Goal: Task Accomplishment & Management: Manage account settings

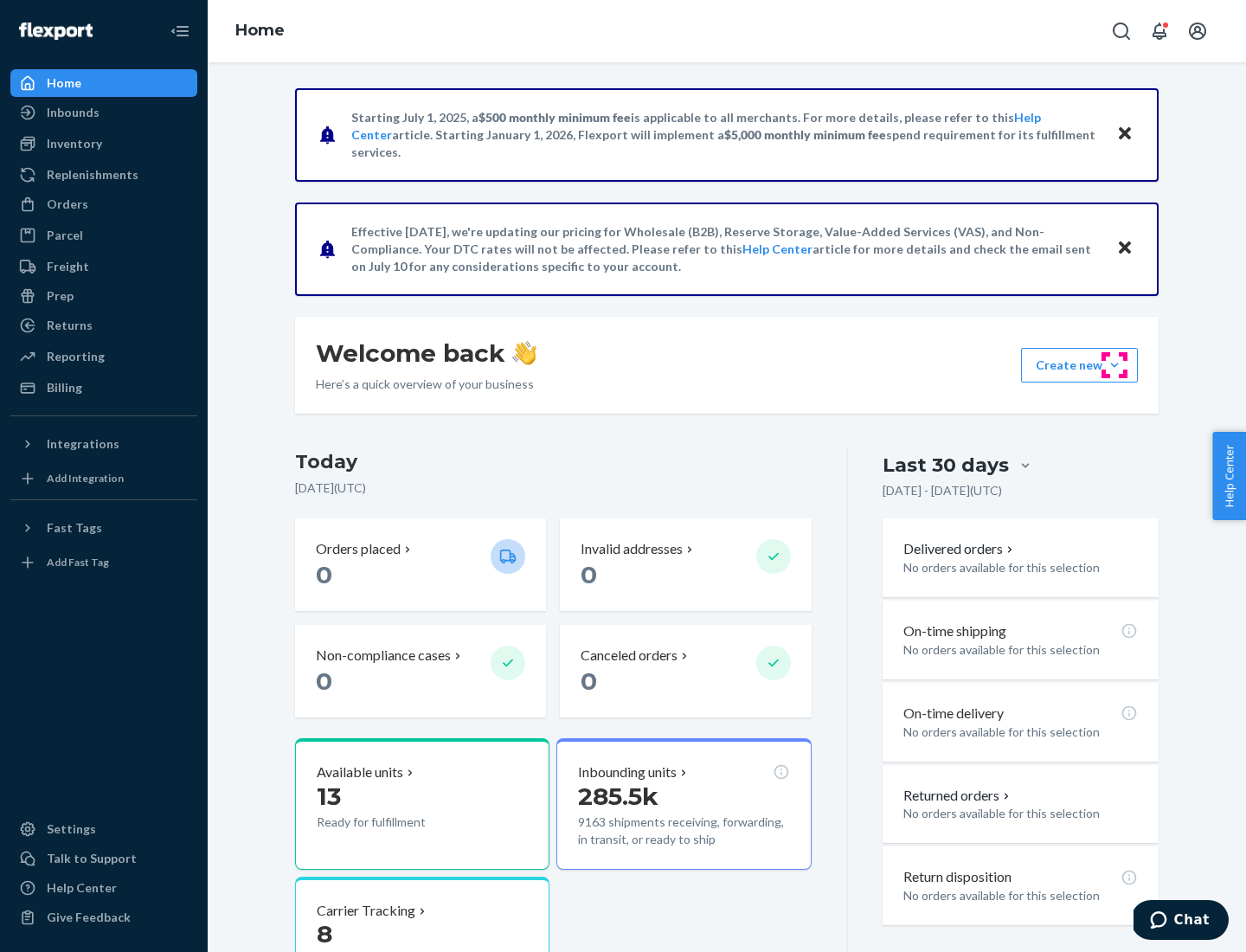
click at [1114, 366] on button "Create new Create new inbound Create new order Create new product" at bounding box center [1079, 365] width 117 height 34
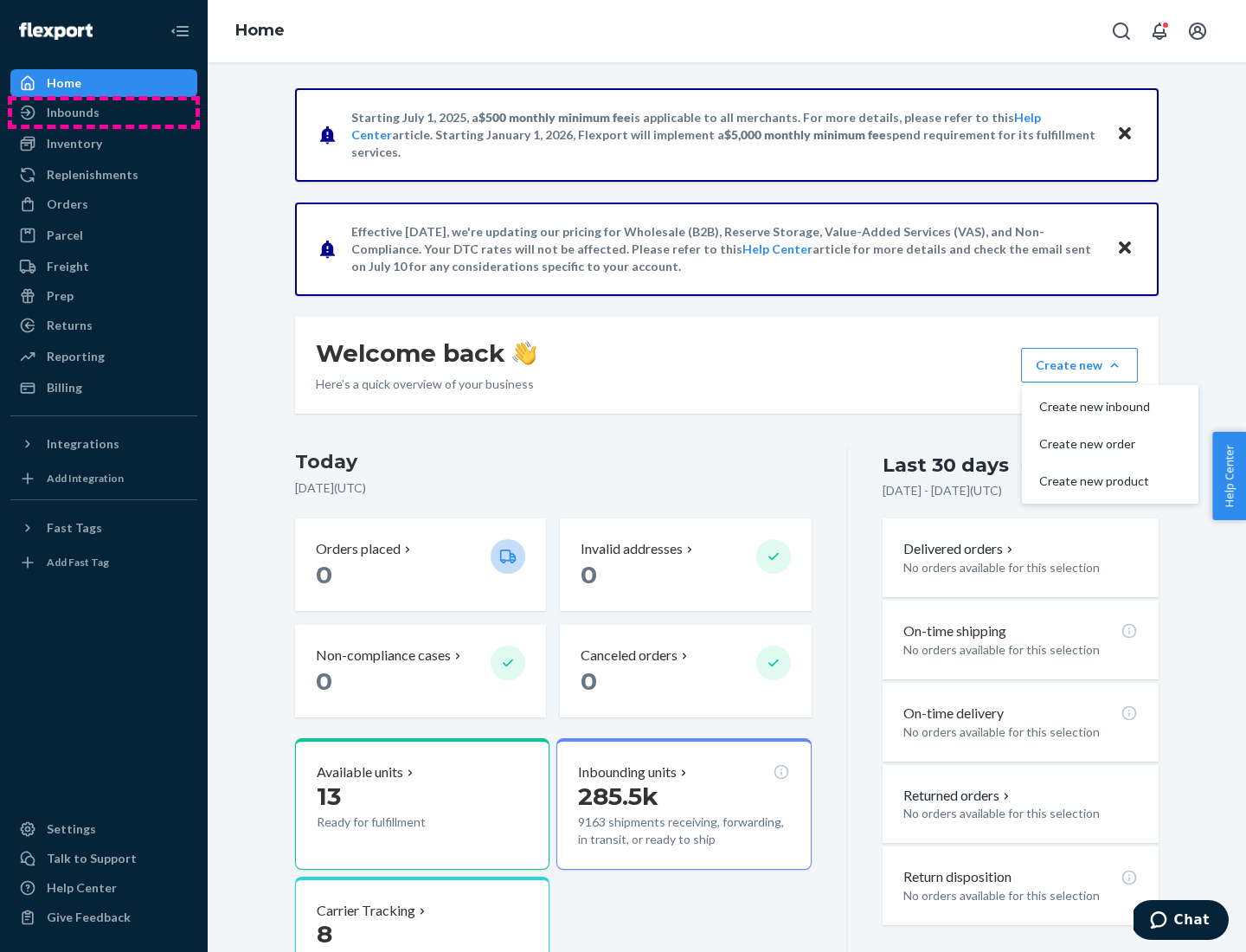
click at [104, 112] on div "Inbounds" at bounding box center [104, 112] width 184 height 24
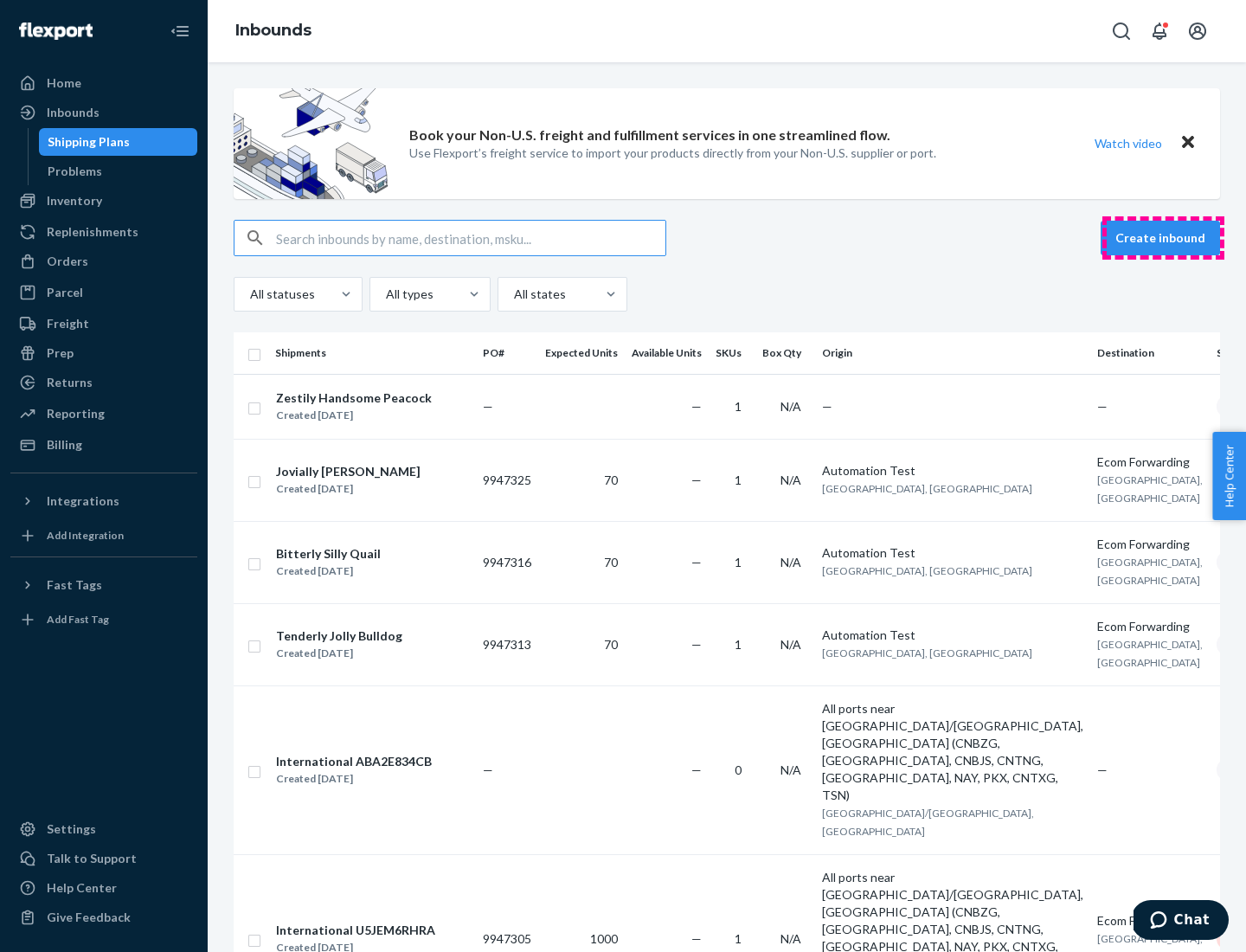
click at [1163, 238] on button "Create inbound" at bounding box center [1160, 238] width 119 height 34
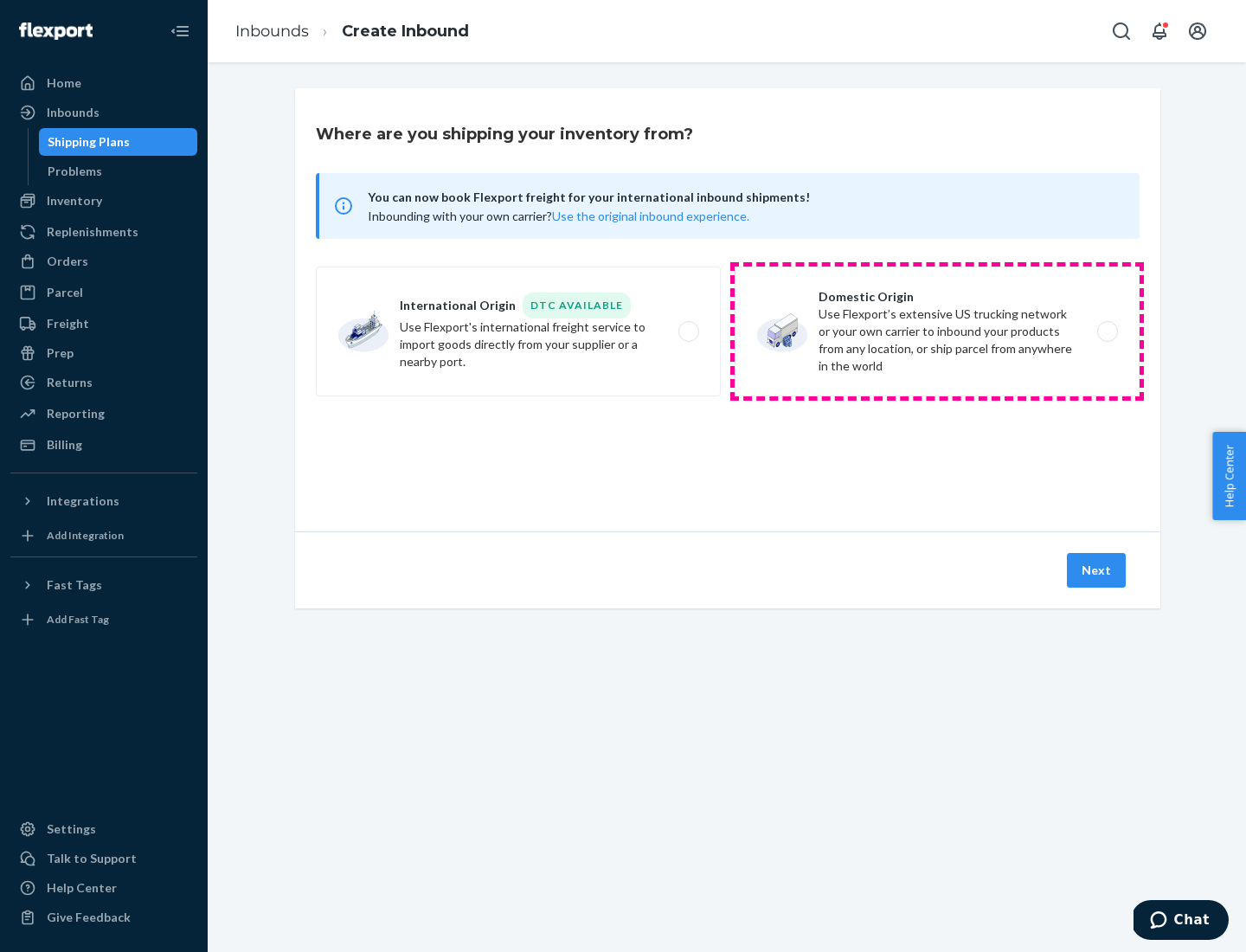
click at [937, 331] on label "Domestic Origin Use Flexport’s extensive US trucking network or your own carrie…" at bounding box center [937, 331] width 405 height 130
click at [1107, 331] on input "Domestic Origin Use Flexport’s extensive US trucking network or your own carrie…" at bounding box center [1113, 331] width 11 height 11
radio input "true"
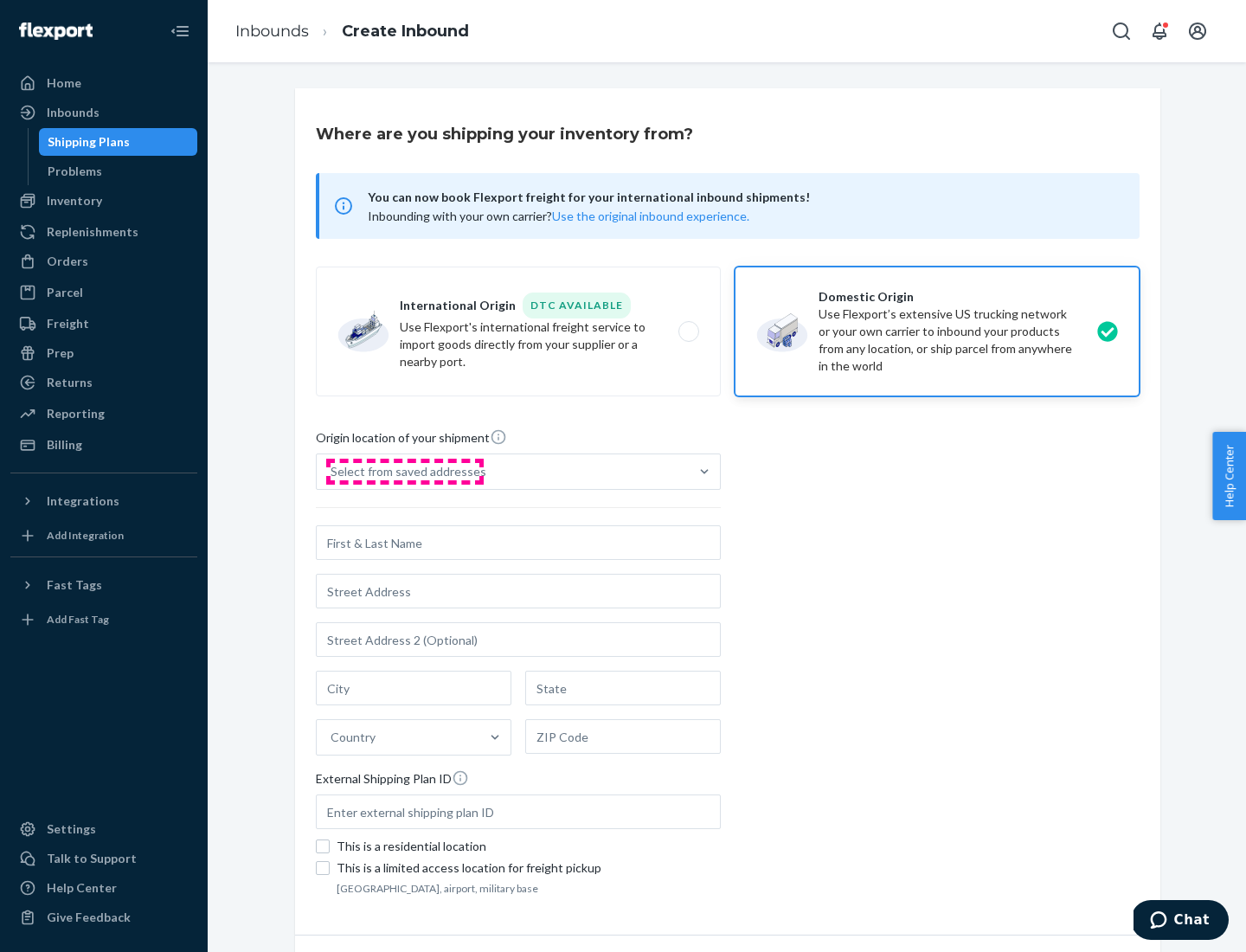
click at [404, 472] on div "Select from saved addresses" at bounding box center [408, 472] width 155 height 18
click at [332, 472] on input "Select from saved addresses" at bounding box center [331, 472] width 2 height 18
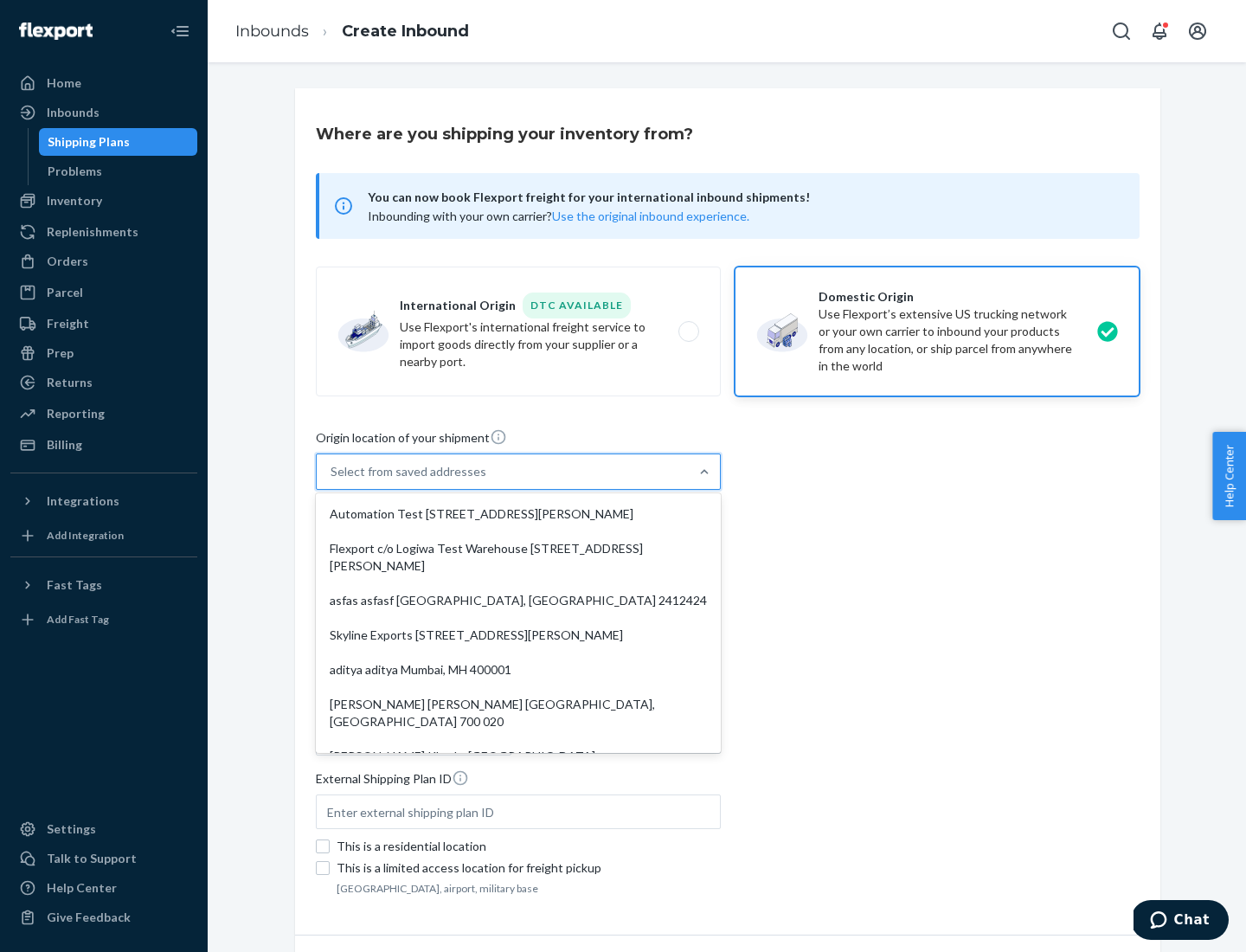
scroll to position [7, 0]
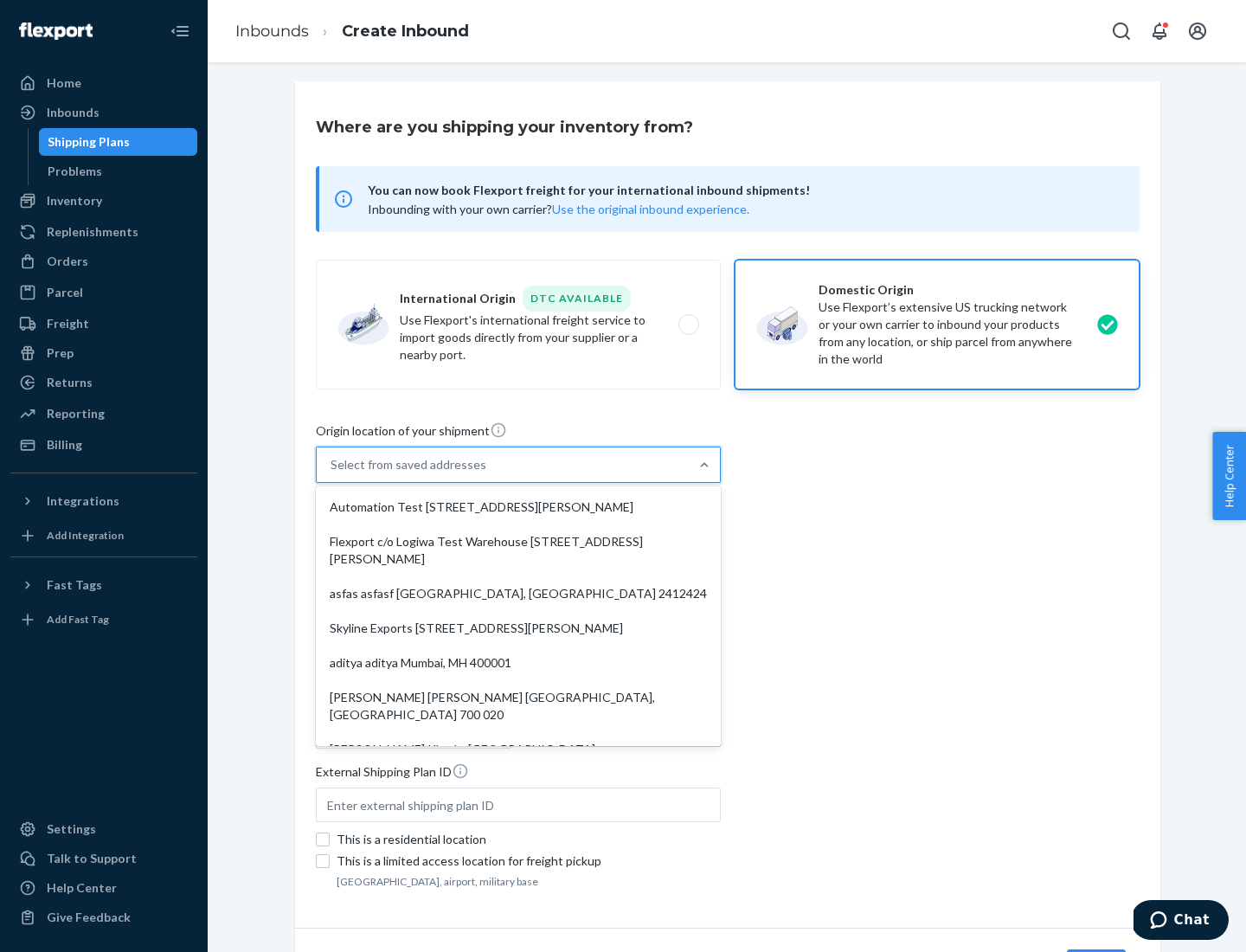
click at [518, 507] on div "Automation Test [STREET_ADDRESS][PERSON_NAME]" at bounding box center [518, 507] width 398 height 34
click at [332, 473] on input "option Automation Test [STREET_ADDRESS][PERSON_NAME]. 9 results available. Use …" at bounding box center [331, 465] width 2 height 18
type input "Automation Test"
type input "9th Floor"
type input "[GEOGRAPHIC_DATA]"
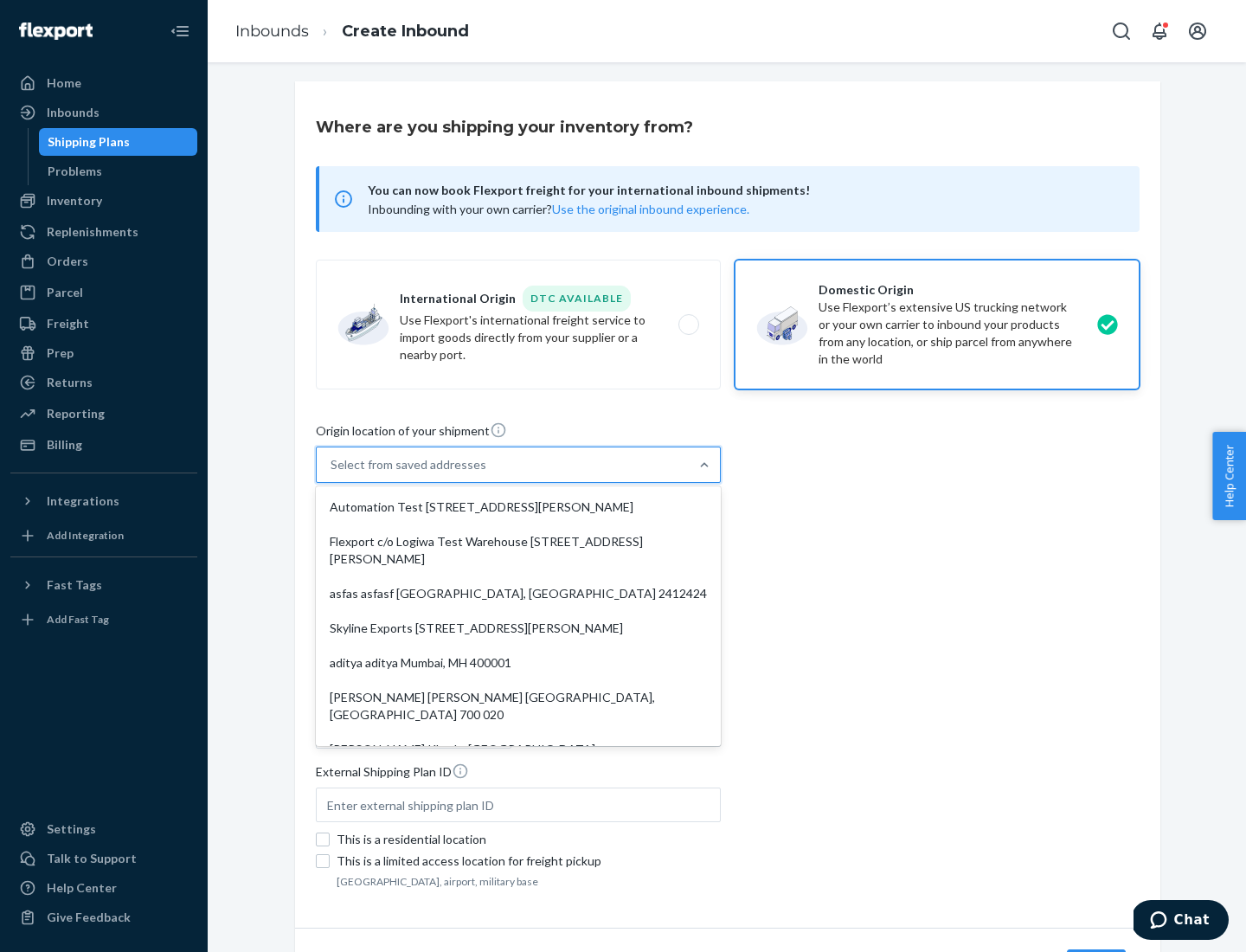
type input "CA"
type input "94104"
type input "[STREET_ADDRESS][PERSON_NAME]"
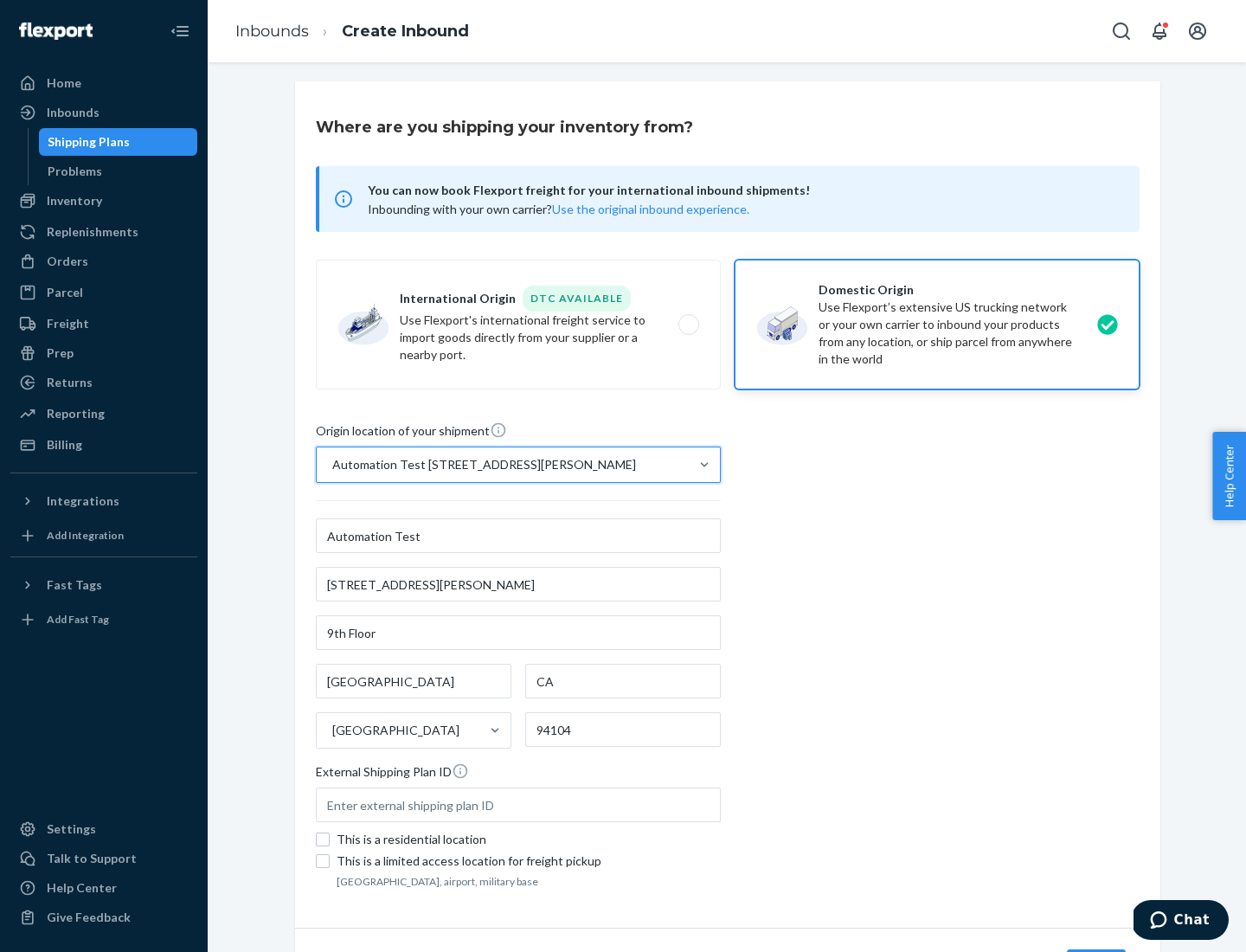
scroll to position [102, 0]
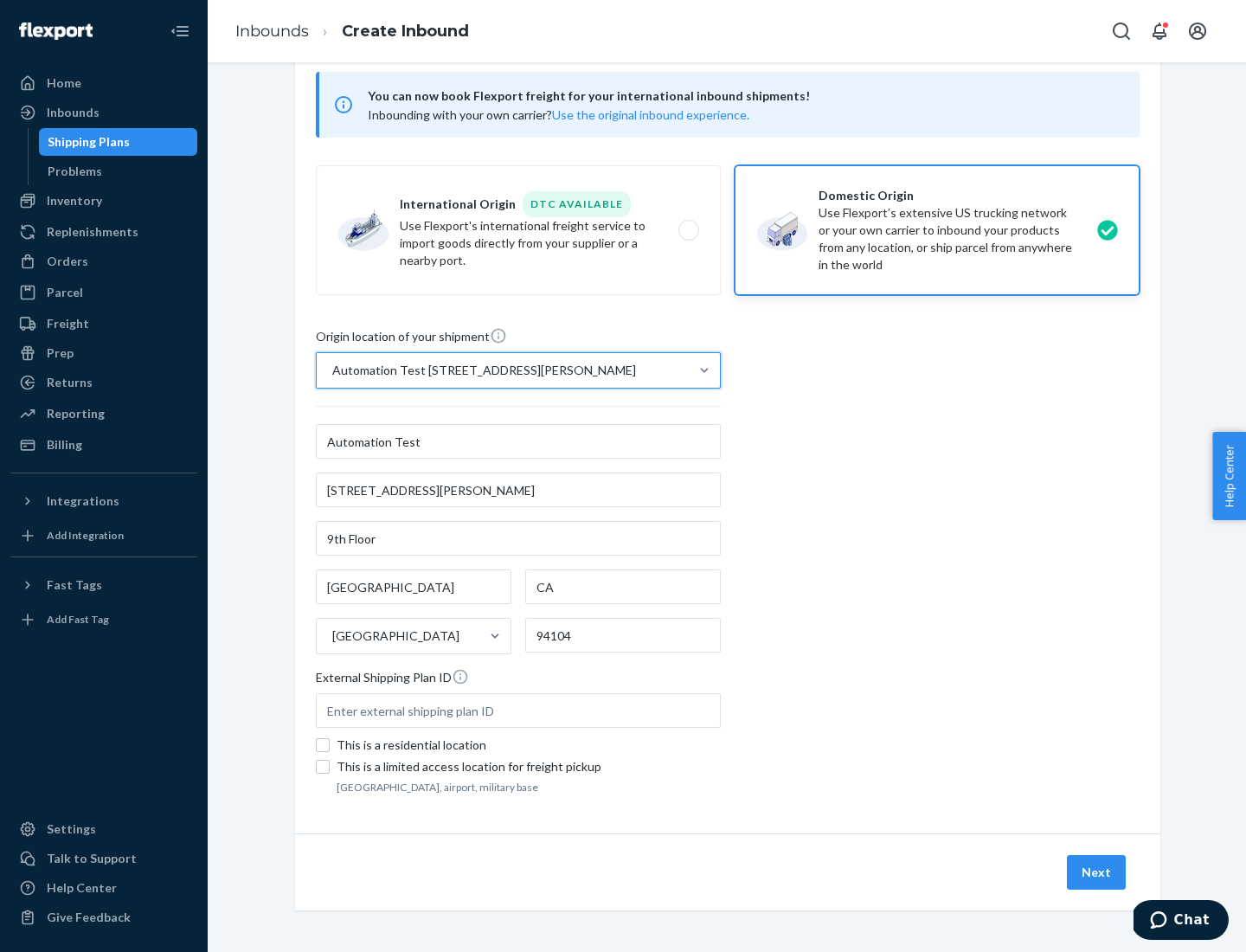
click at [1098, 873] on button "Next" at bounding box center [1096, 872] width 59 height 34
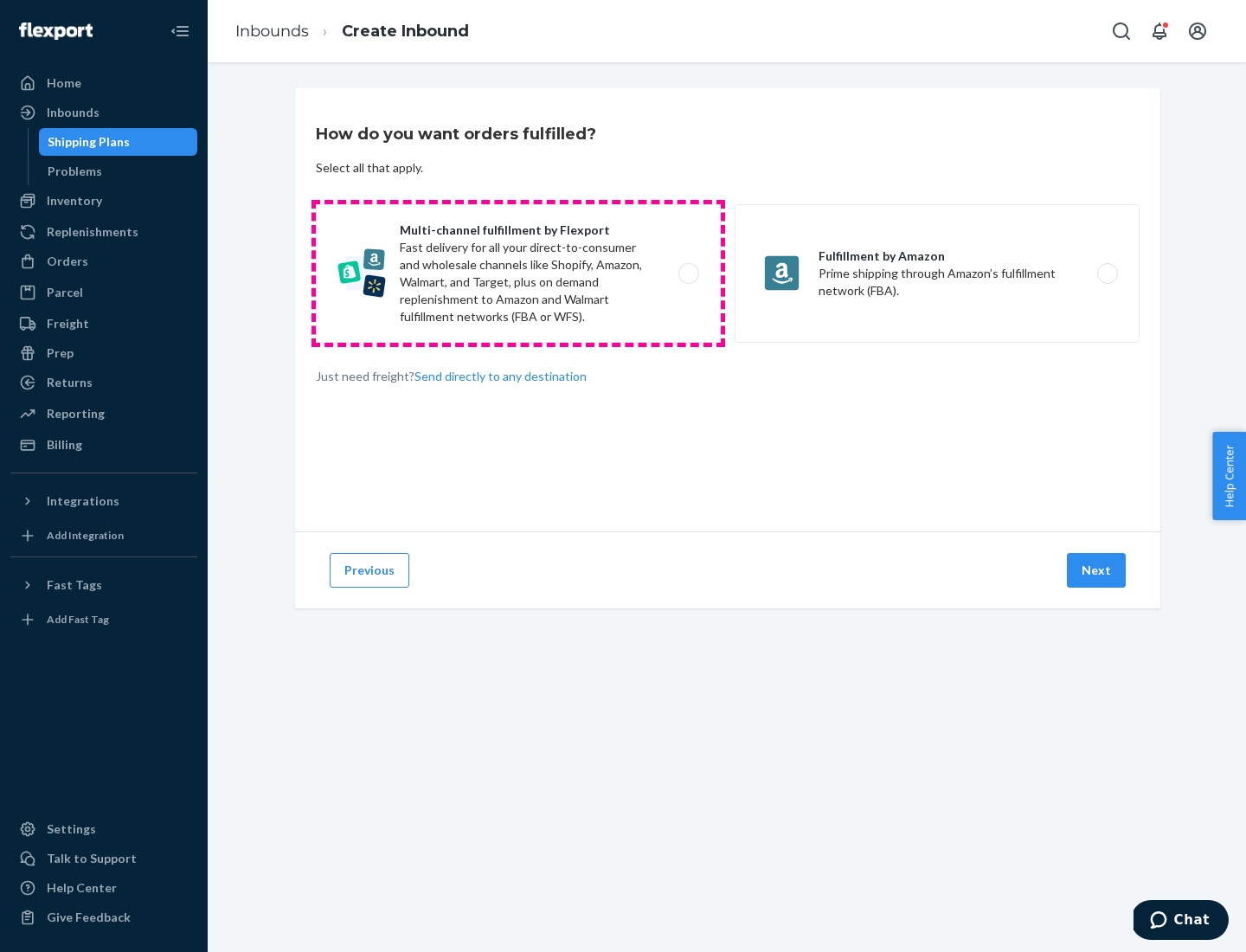
click at [518, 274] on label "Multi-channel fulfillment by Flexport Fast delivery for all your direct-to-cons…" at bounding box center [518, 273] width 405 height 139
click at [688, 274] on input "Multi-channel fulfillment by Flexport Fast delivery for all your direct-to-cons…" at bounding box center [693, 274] width 11 height 11
radio input "true"
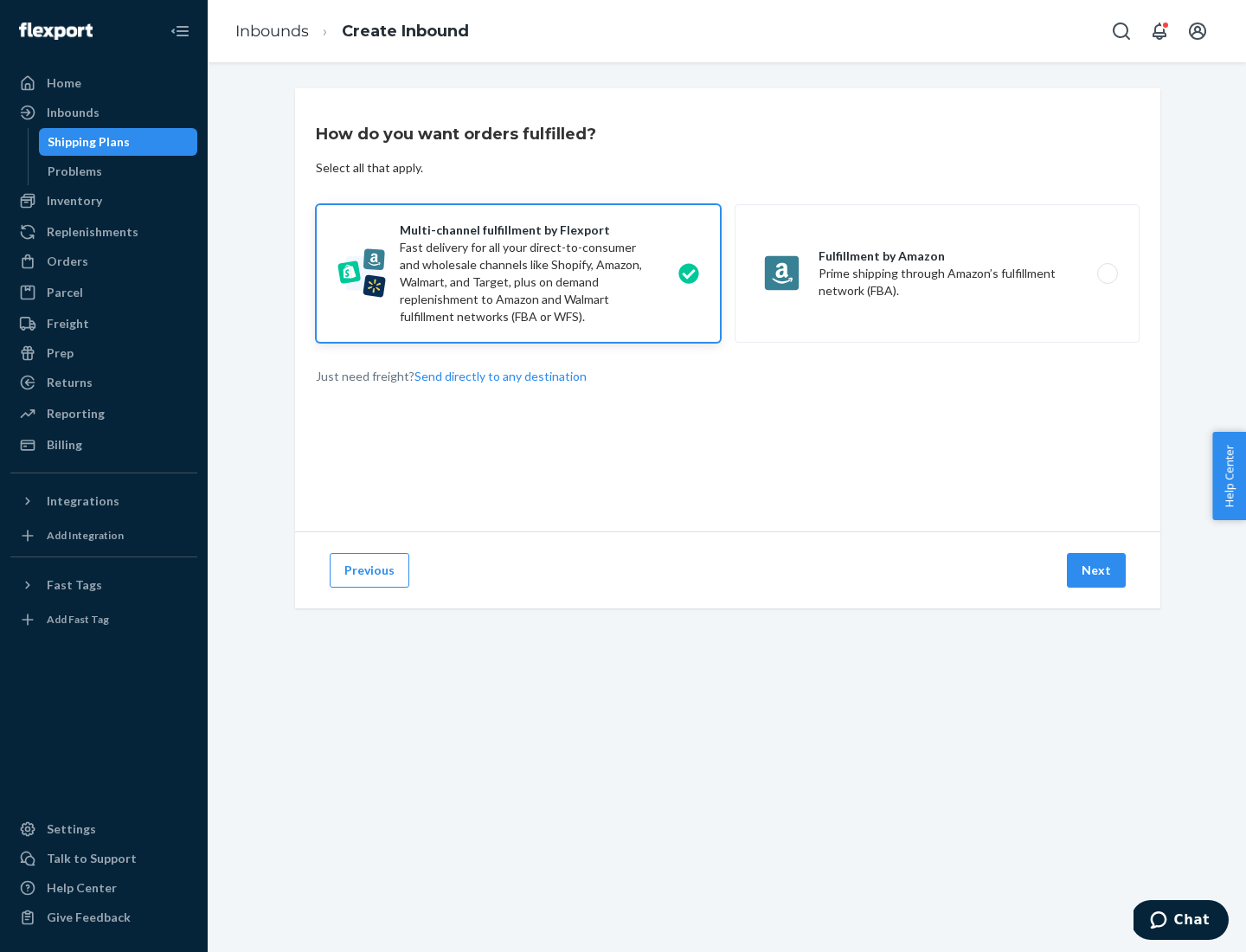
click at [1098, 570] on button "Next" at bounding box center [1096, 570] width 59 height 34
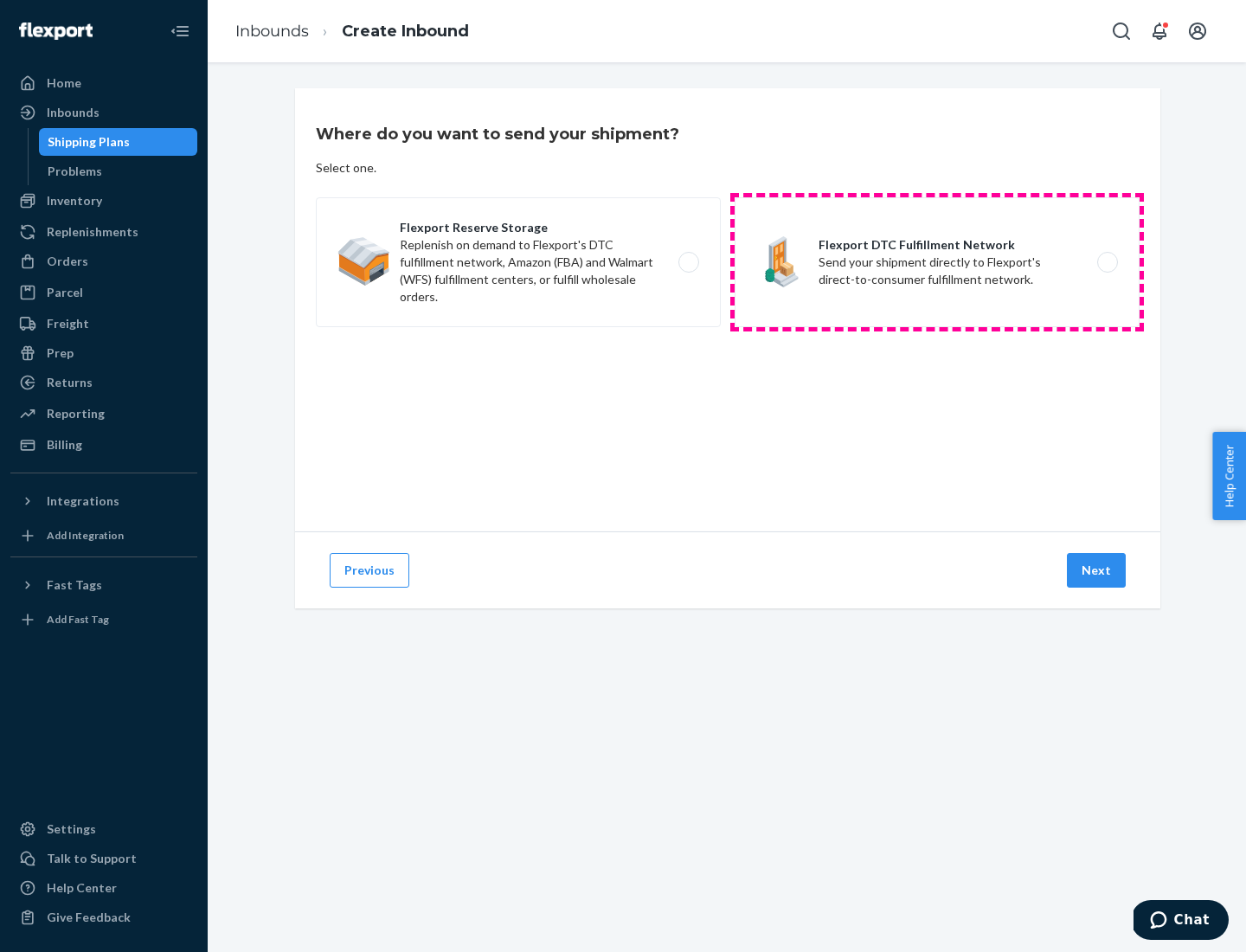
click at [937, 262] on label "Flexport DTC Fulfillment Network Send your shipment directly to Flexport's dire…" at bounding box center [937, 261] width 405 height 130
click at [1107, 262] on input "Flexport DTC Fulfillment Network Send your shipment directly to Flexport's dire…" at bounding box center [1113, 262] width 11 height 11
radio input "true"
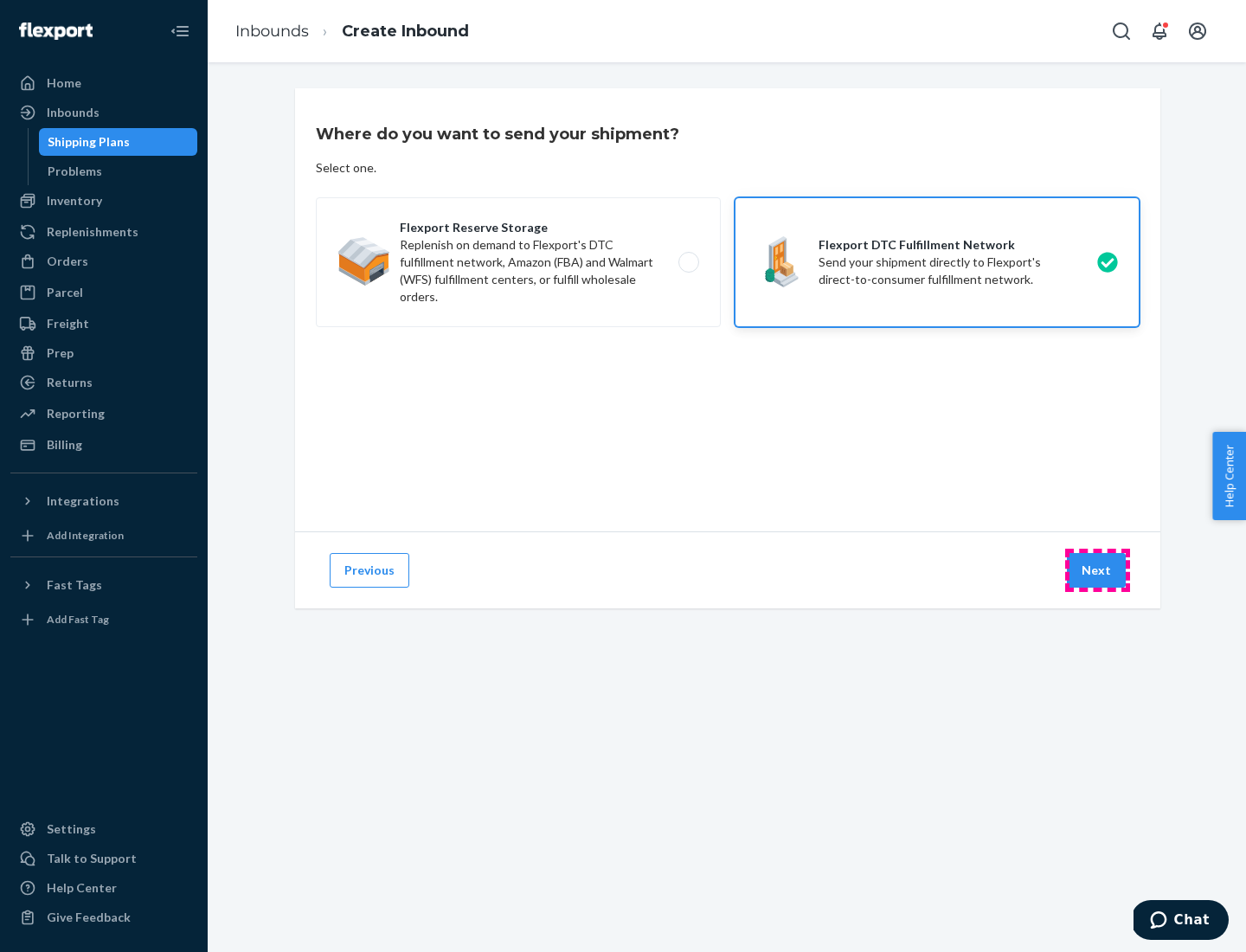
click at [1098, 570] on button "Next" at bounding box center [1096, 570] width 59 height 34
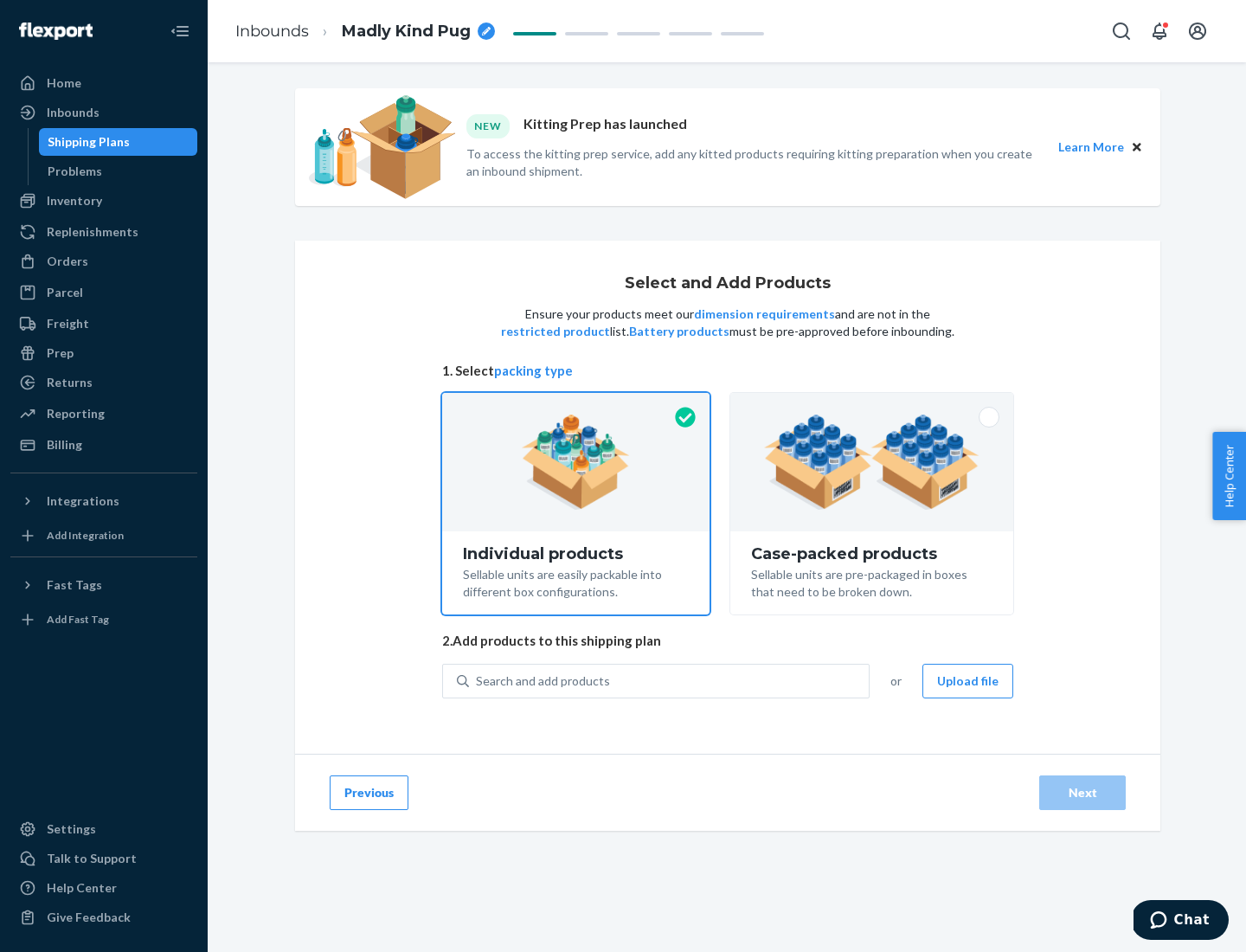
click at [872, 462] on img at bounding box center [872, 462] width 215 height 95
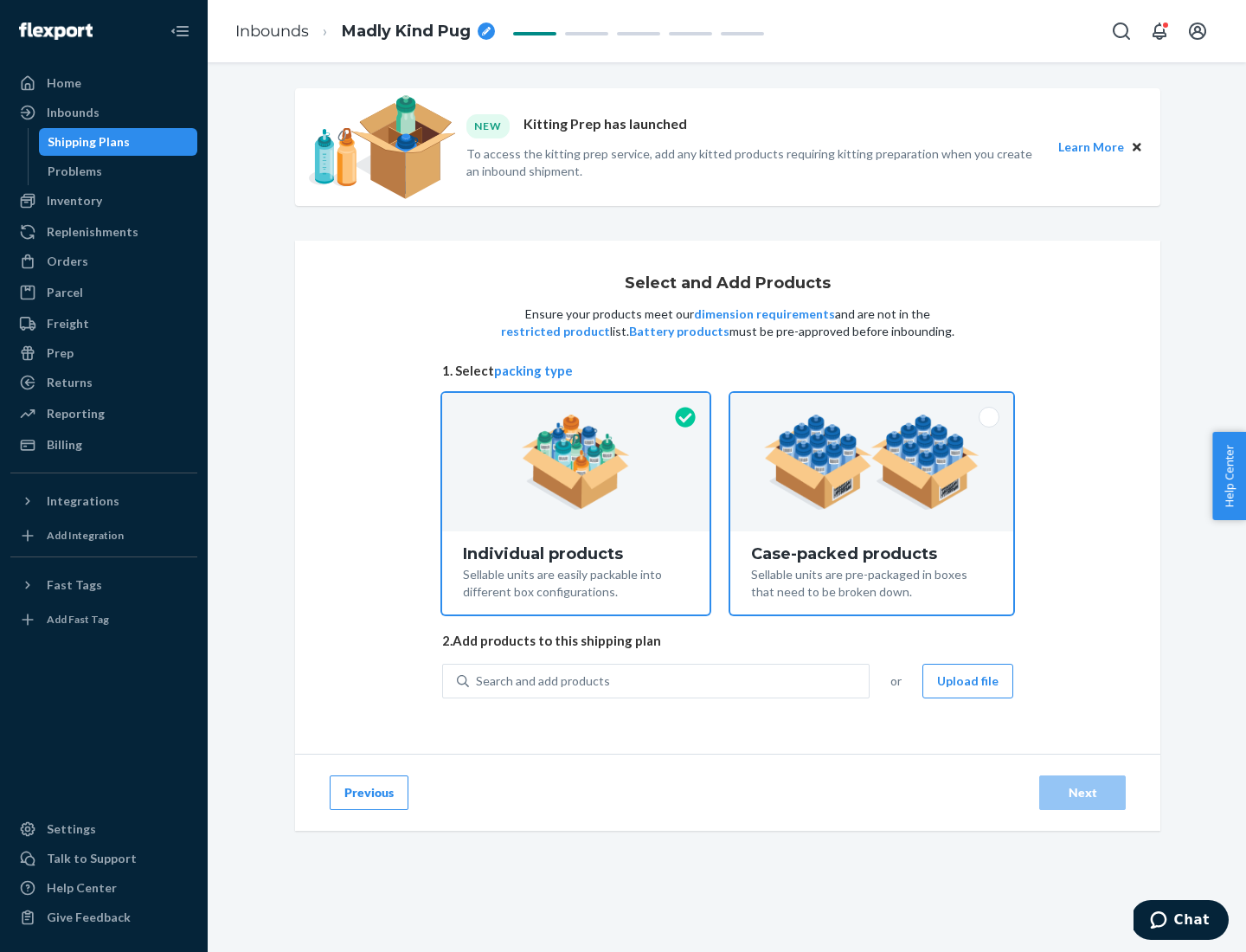
click at [872, 404] on input "Case-packed products Sellable units are pre-packaged in boxes that need to be b…" at bounding box center [872, 398] width 11 height 11
radio input "true"
radio input "false"
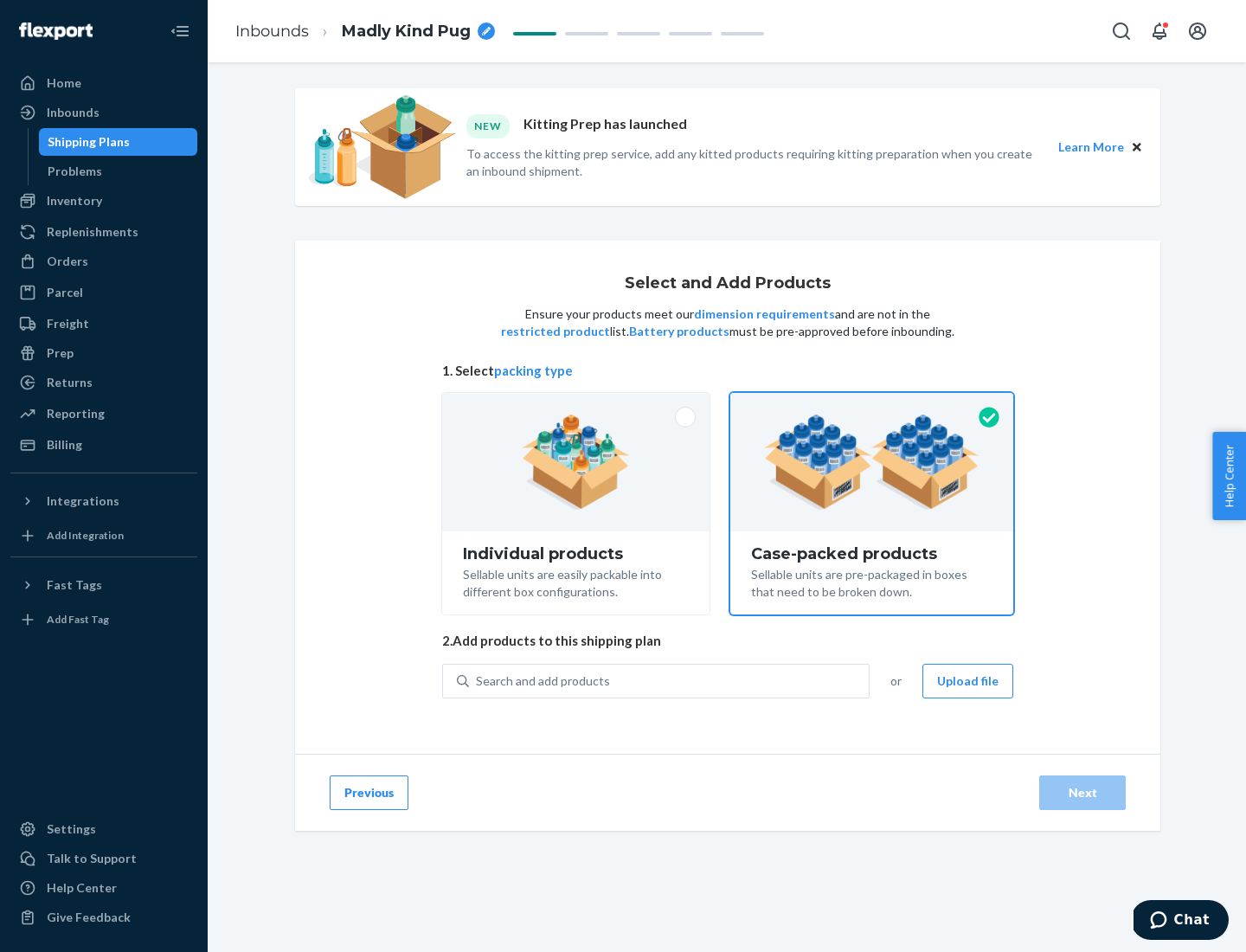
click at [670, 680] on div "Search and add products" at bounding box center [668, 681] width 400 height 31
click at [478, 680] on input "Search and add products" at bounding box center [477, 682] width 2 height 18
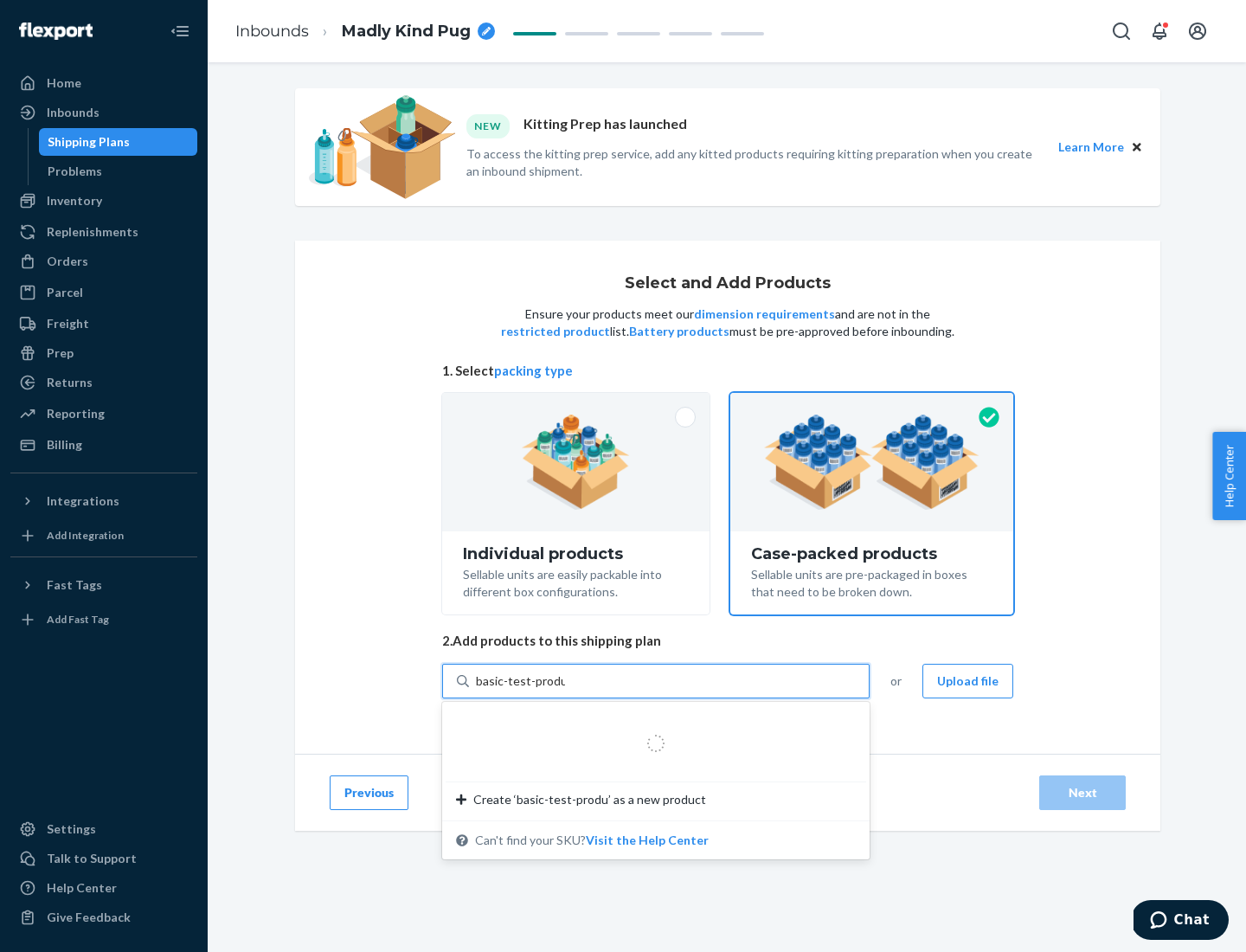
type input "basic-test-product-1"
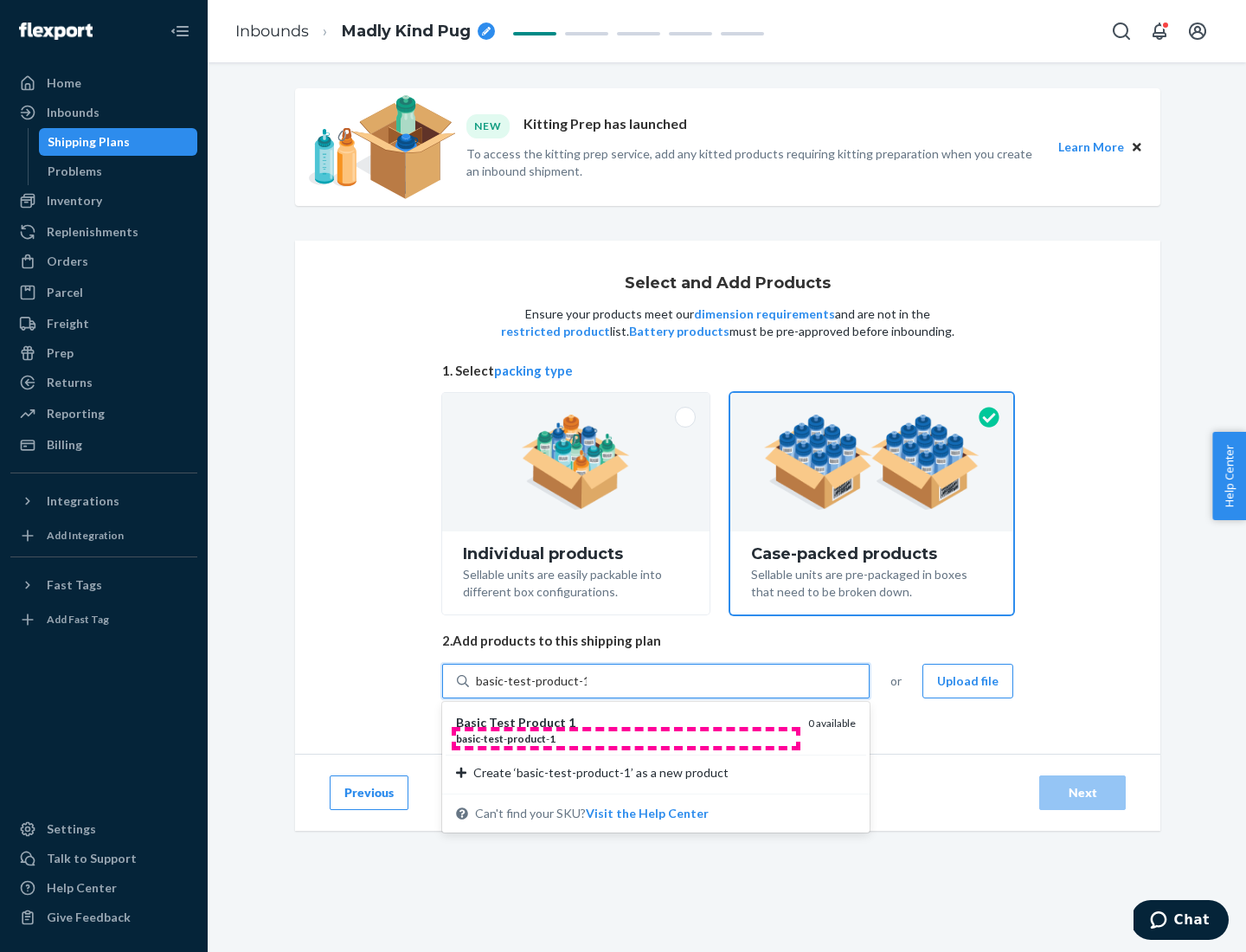
click at [626, 738] on div "basic - test - product - 1" at bounding box center [624, 738] width 338 height 15
click at [586, 690] on input "basic-test-product-1" at bounding box center [531, 682] width 110 height 18
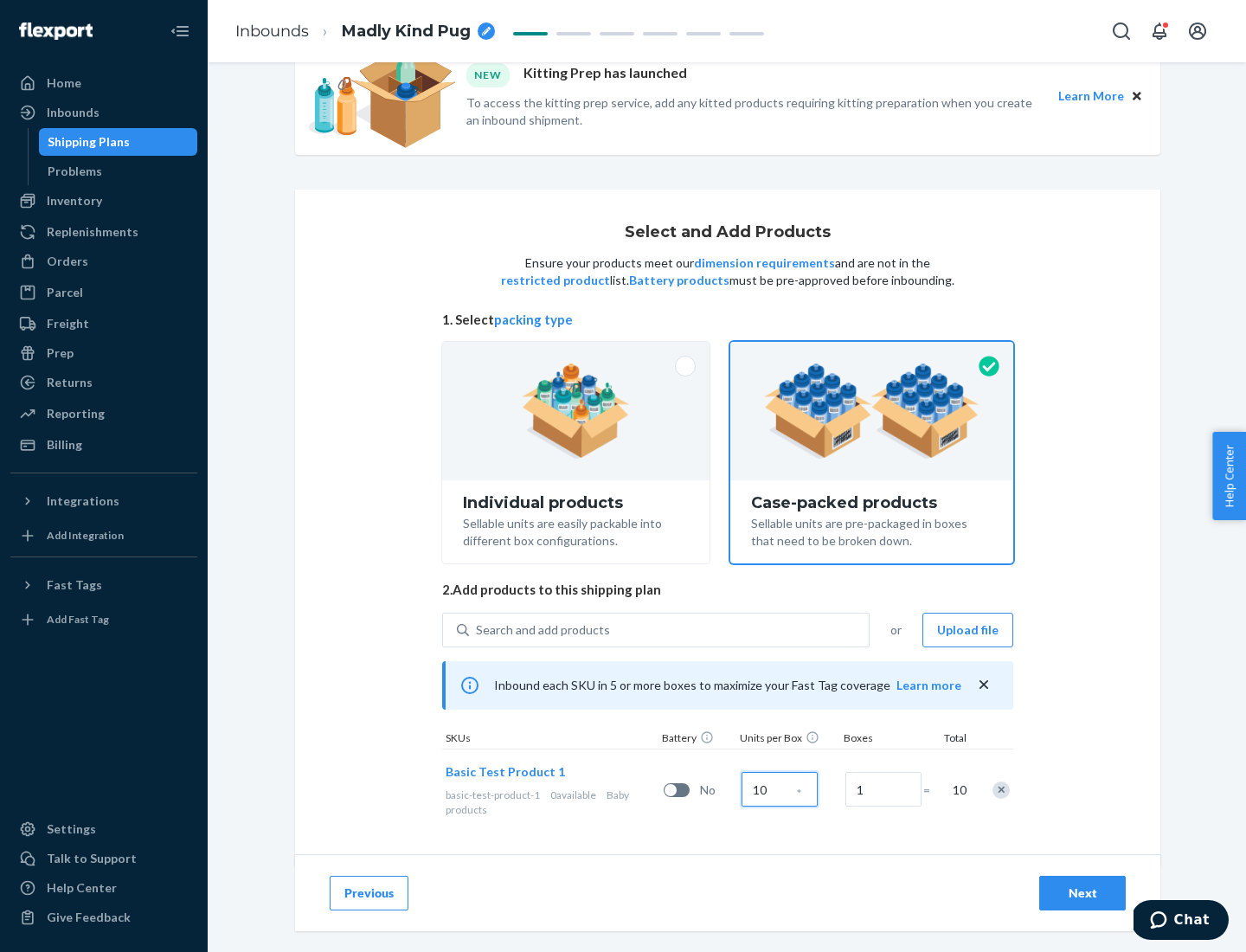
scroll to position [63, 0]
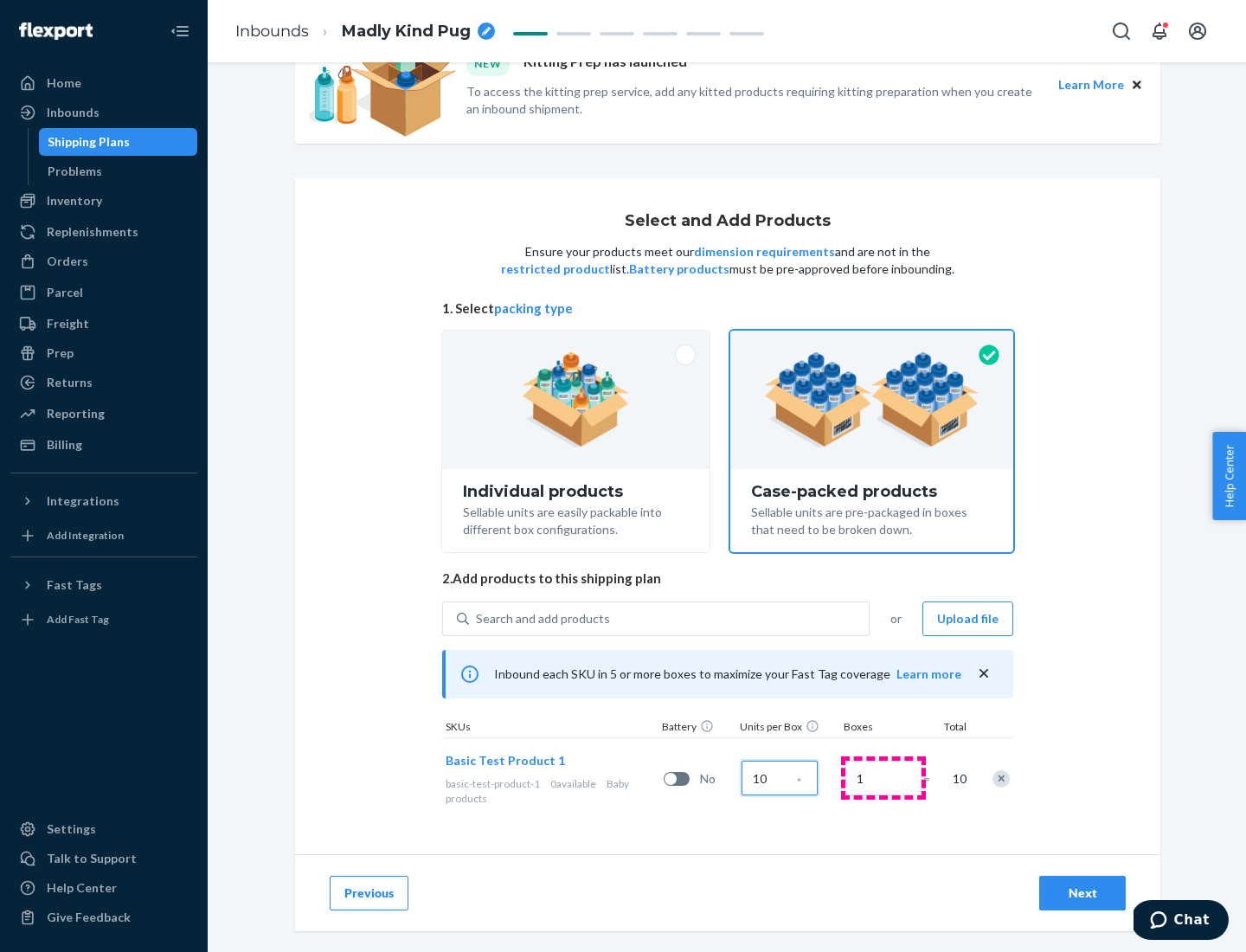
type input "10"
type input "7"
click at [1083, 893] on div "Next" at bounding box center [1083, 894] width 57 height 18
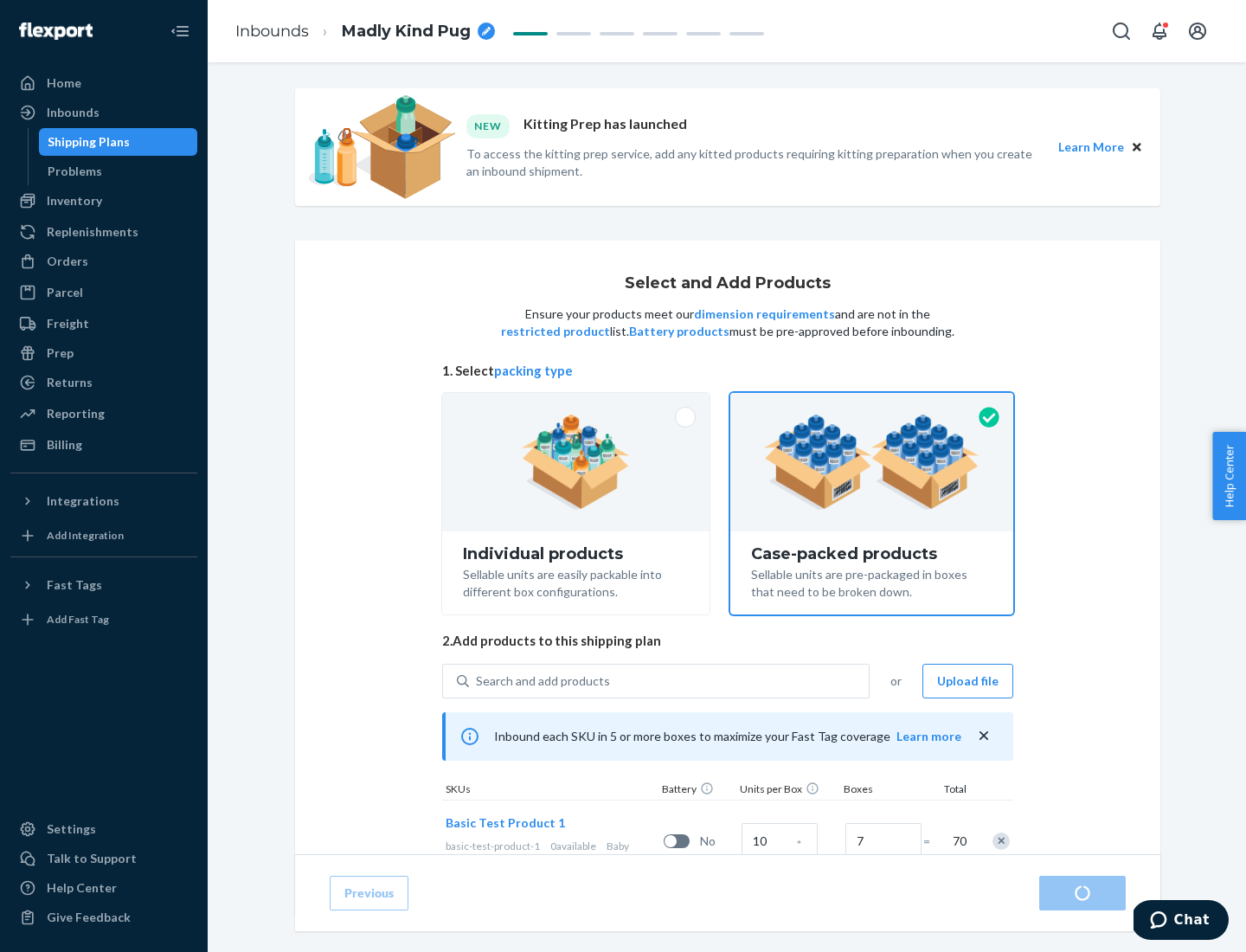
radio input "true"
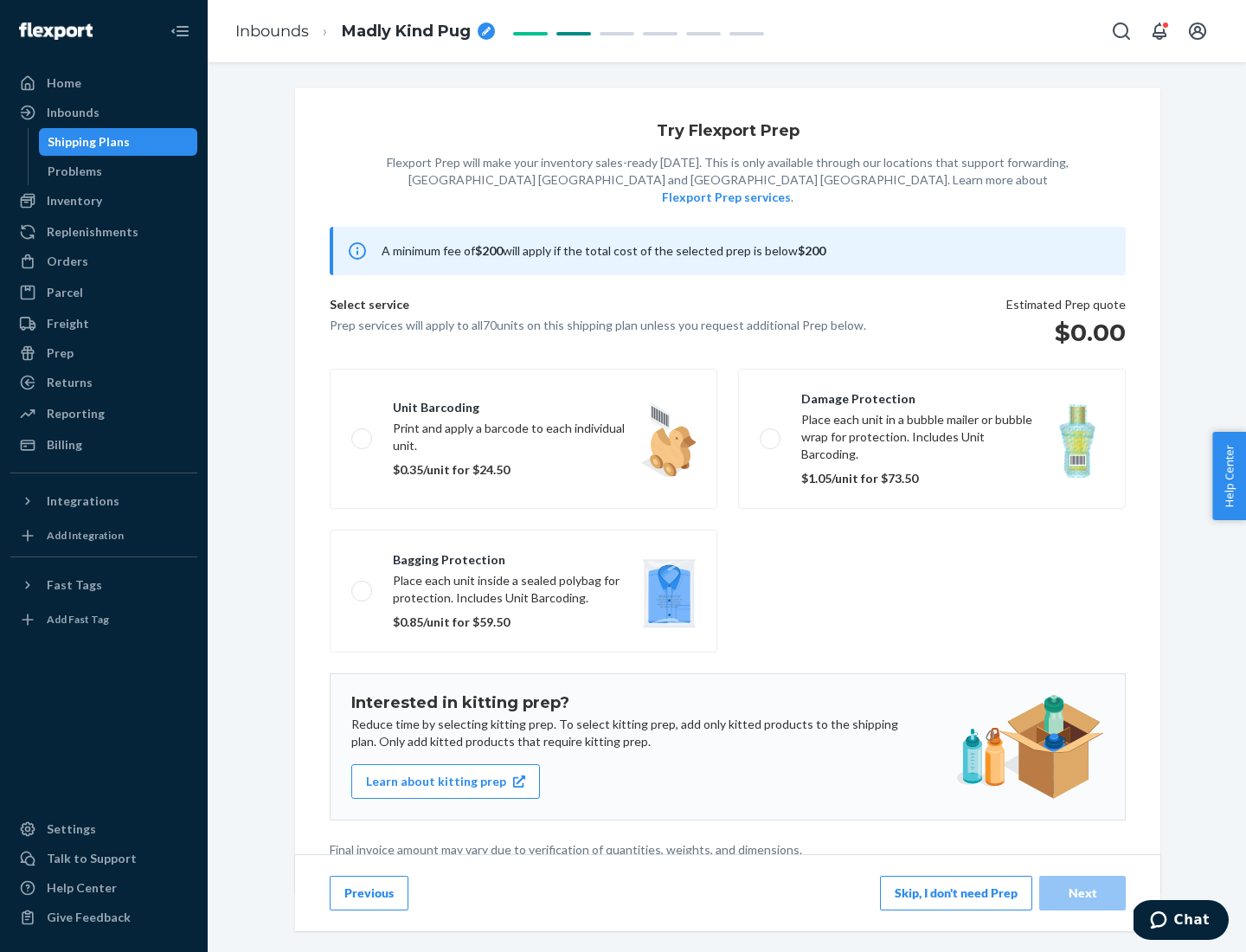
scroll to position [4, 0]
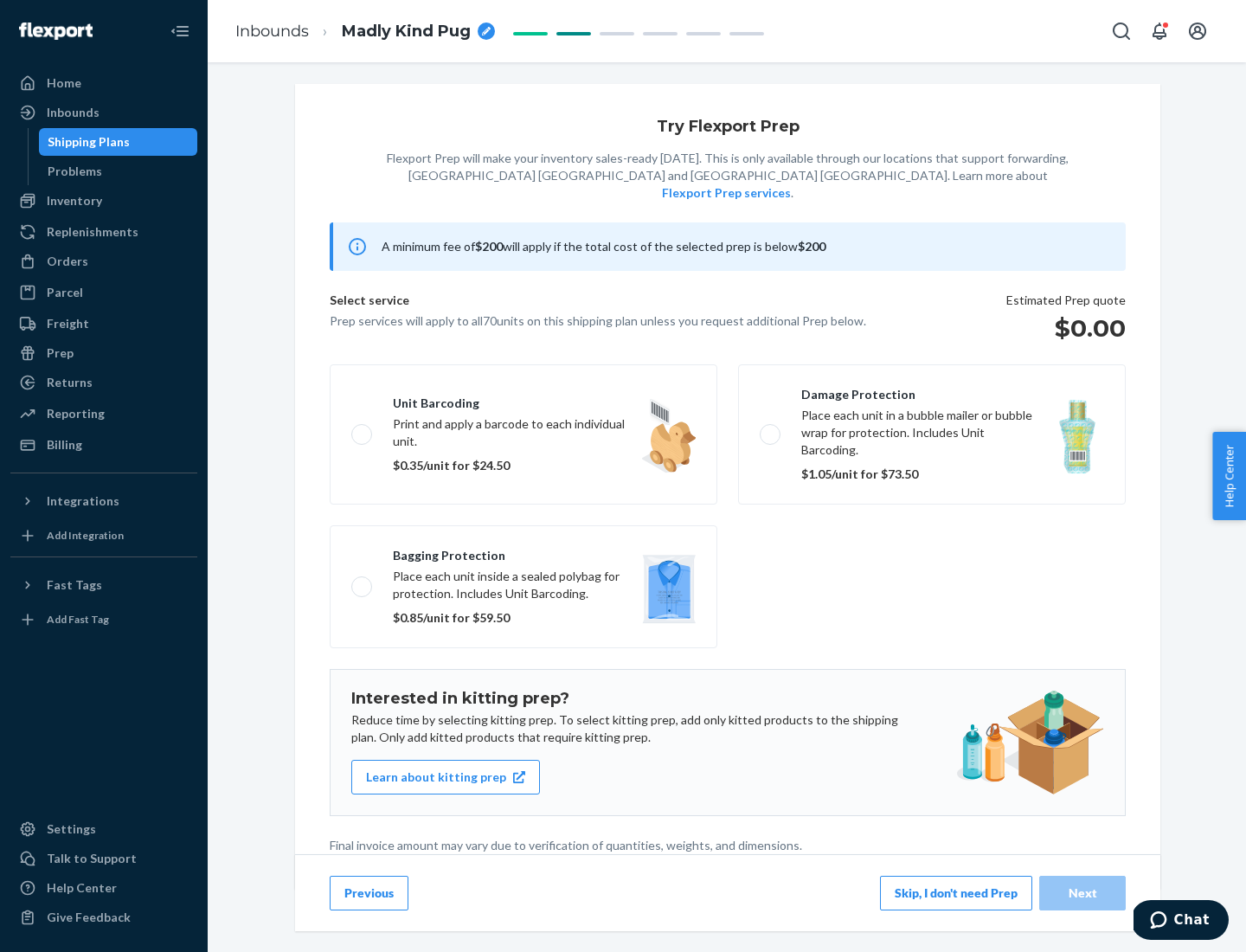
click at [524, 551] on label "Bagging protection Place each unit inside a sealed polybag for protection. Incl…" at bounding box center [523, 586] width 388 height 123
click at [363, 581] on input "Bagging protection Place each unit inside a sealed polybag for protection. Incl…" at bounding box center [357, 586] width 11 height 11
checkbox input "true"
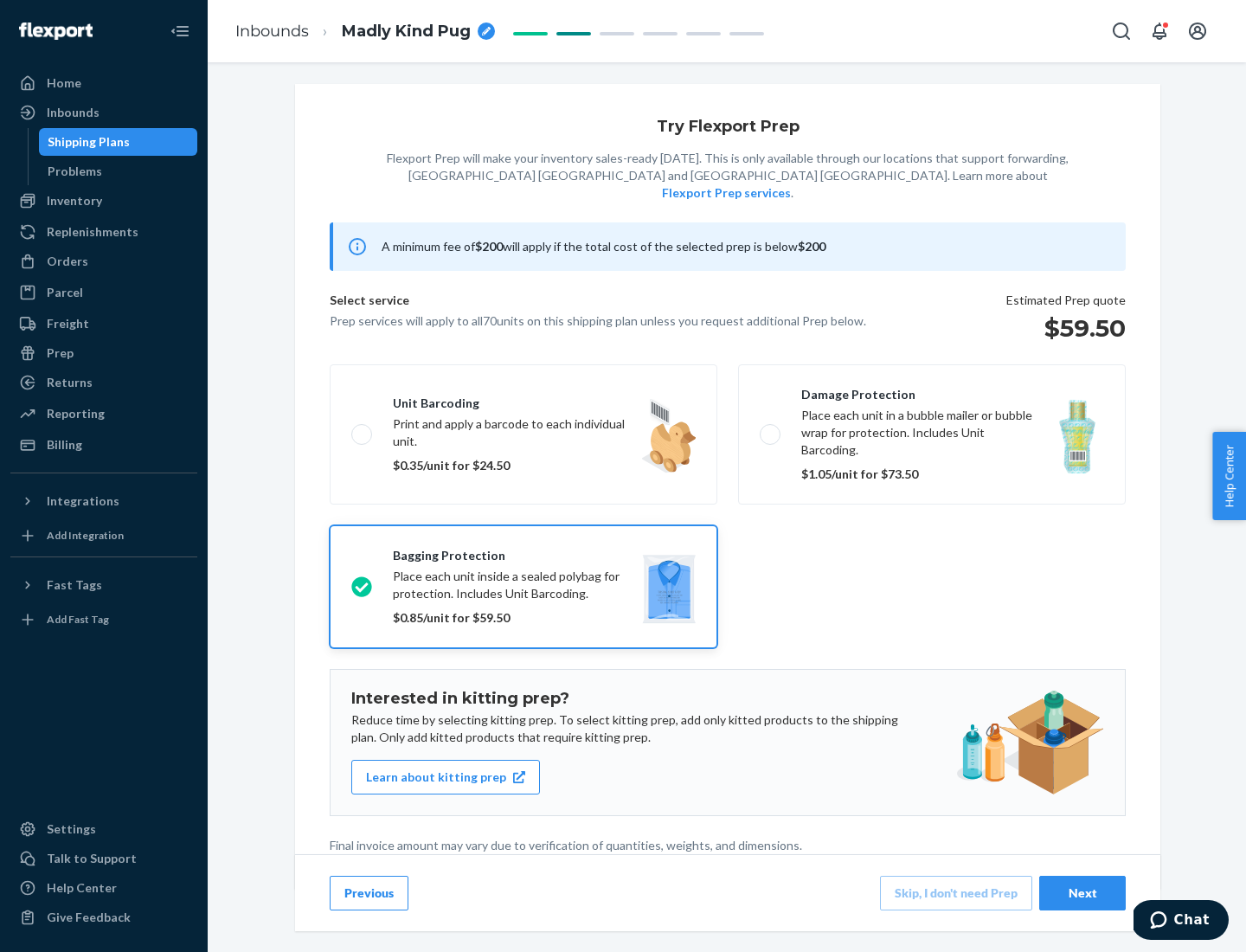
click at [1083, 892] on div "Next" at bounding box center [1083, 894] width 57 height 18
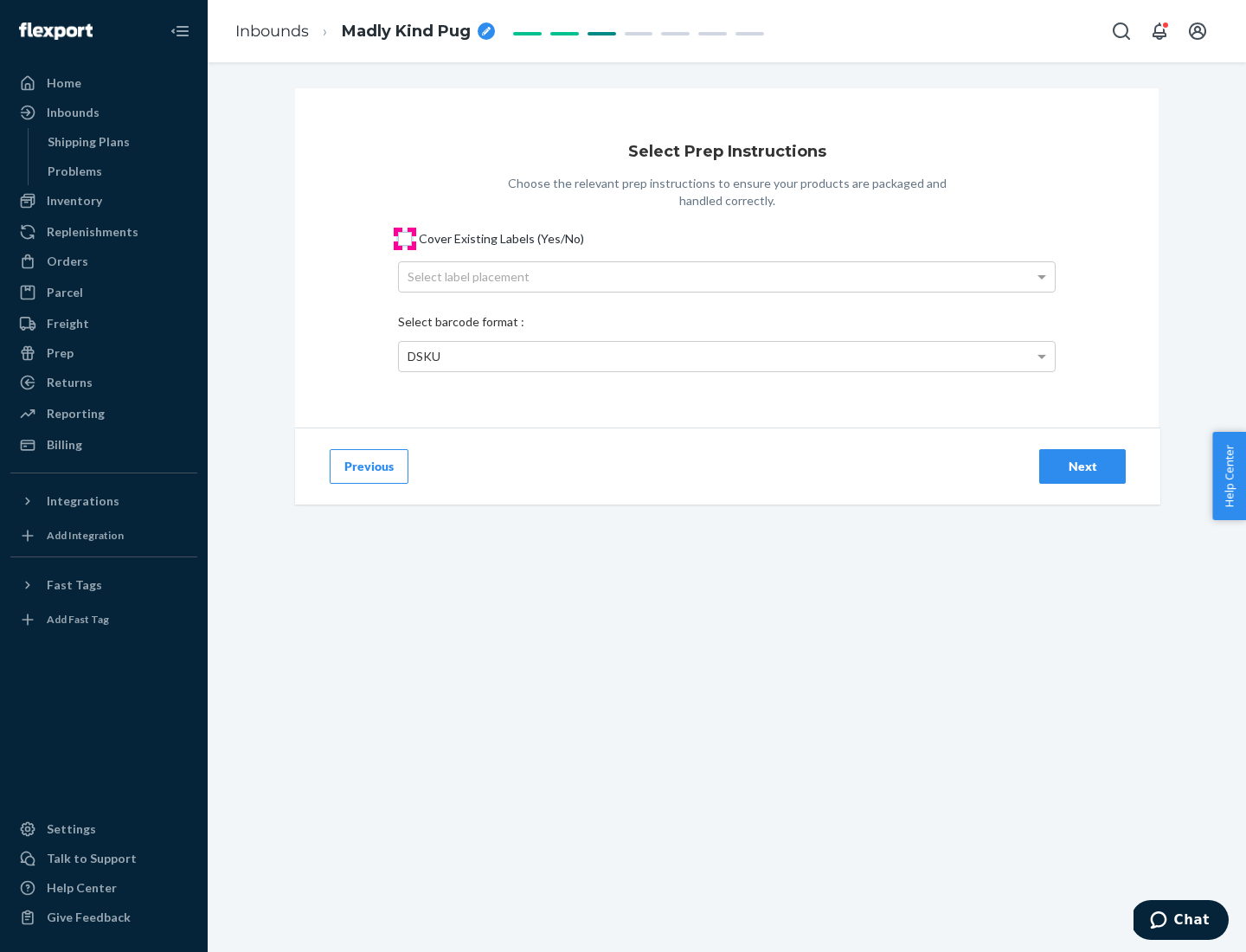
click at [405, 238] on input "Cover Existing Labels (Yes/No)" at bounding box center [405, 239] width 14 height 14
checkbox input "true"
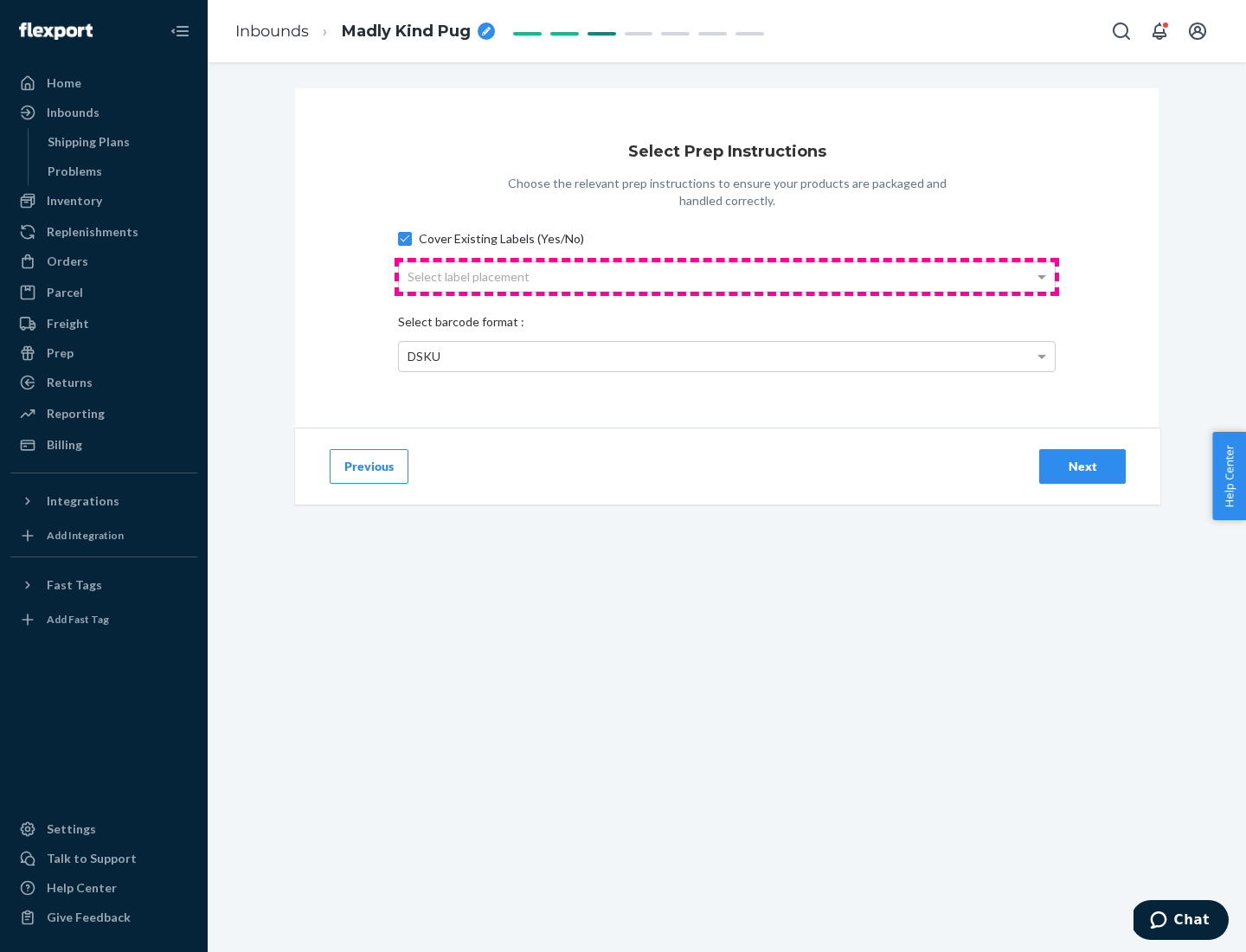
click at [727, 276] on div "Select label placement" at bounding box center [727, 276] width 656 height 29
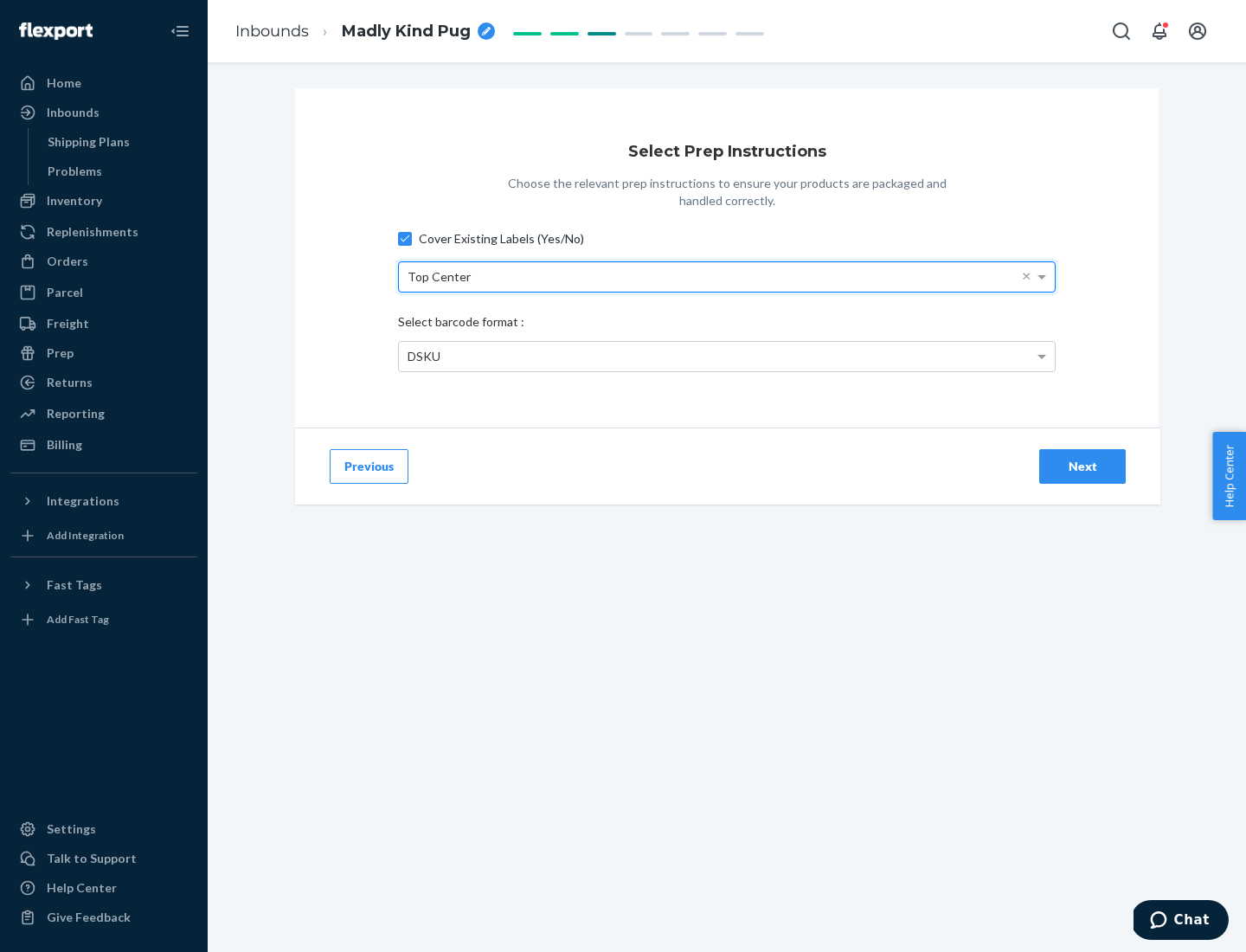
click at [727, 356] on div "DSKU" at bounding box center [727, 356] width 656 height 29
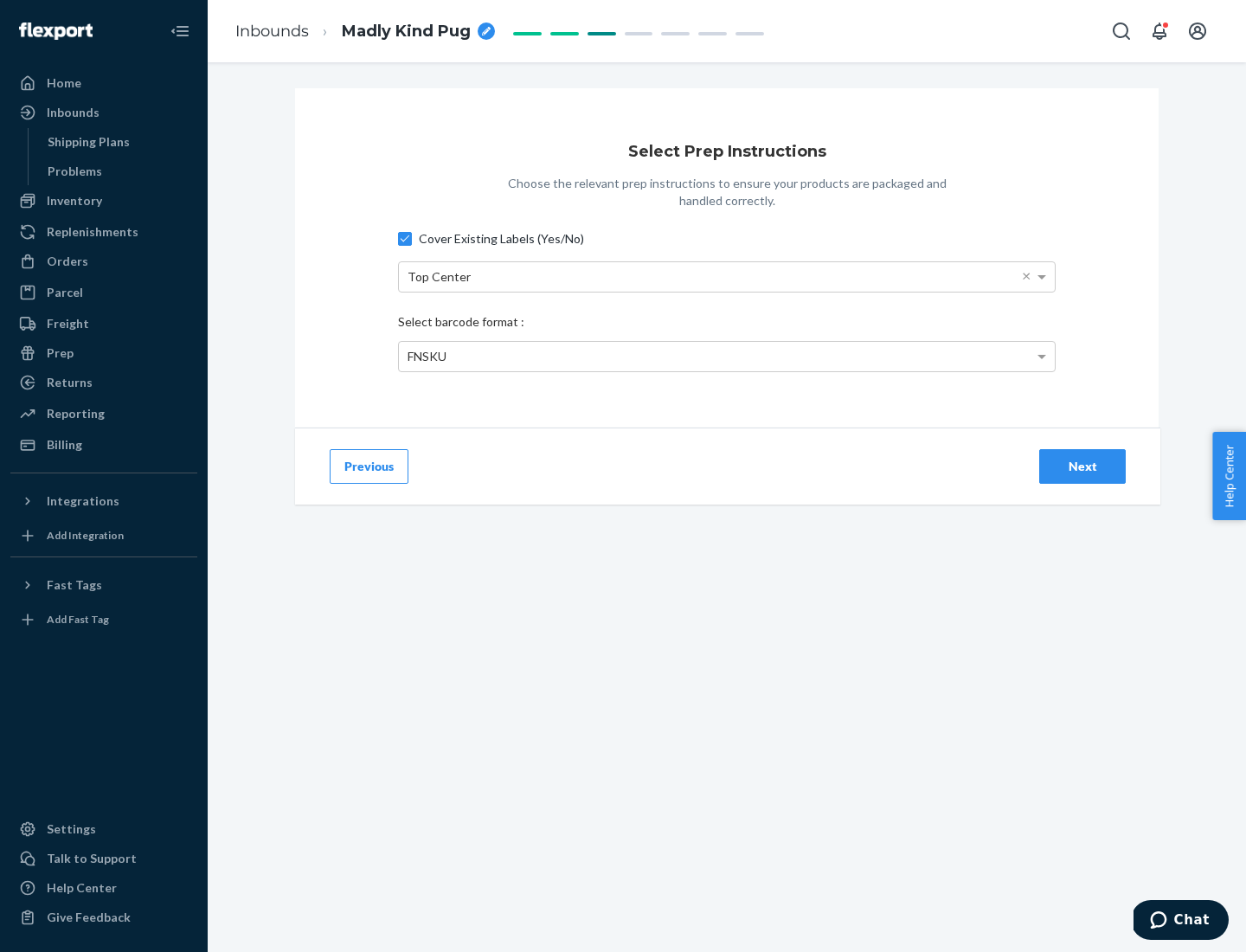
click at [1083, 465] on div "Next" at bounding box center [1083, 466] width 57 height 18
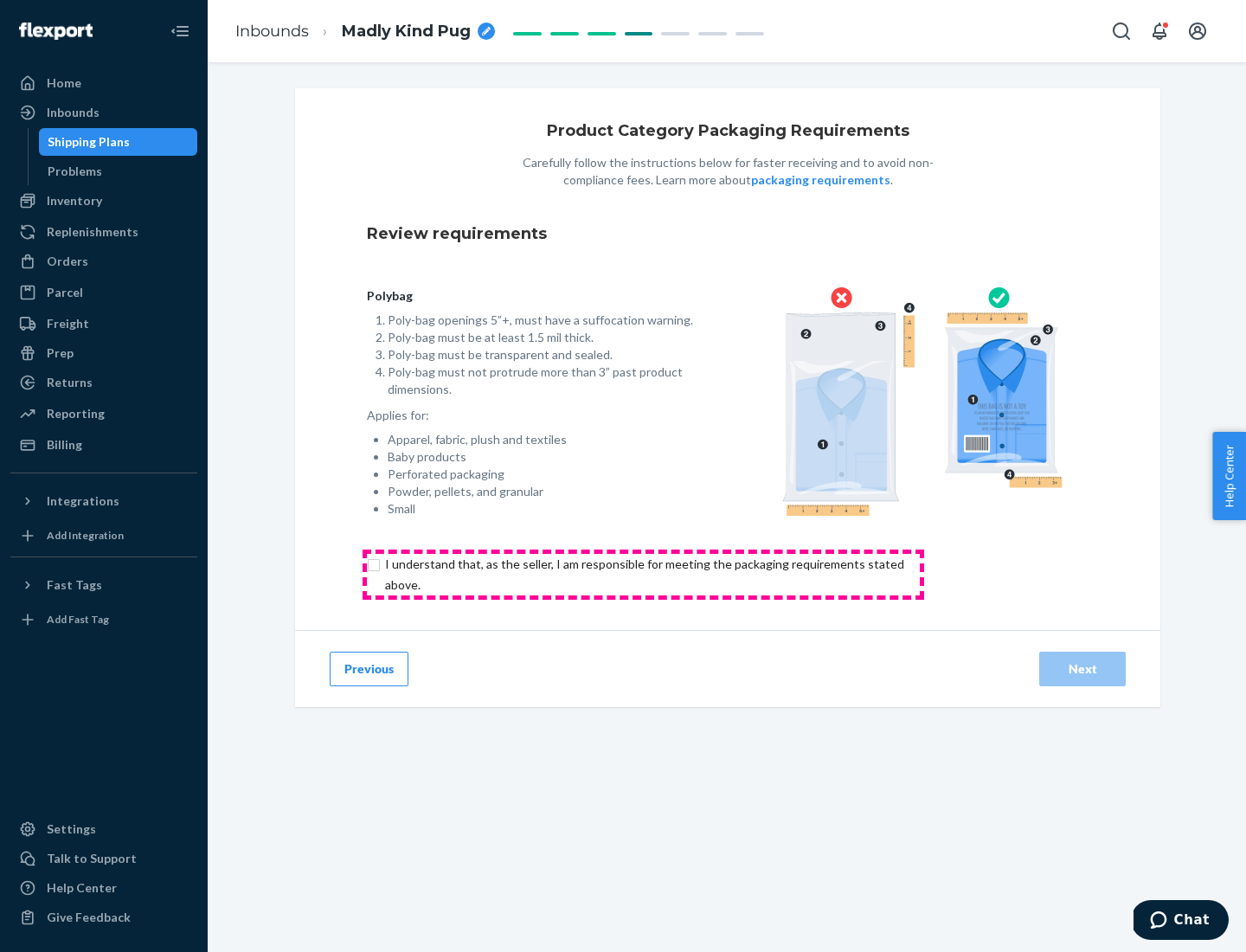
click at [643, 574] on input "checkbox" at bounding box center [655, 574] width 576 height 42
checkbox input "true"
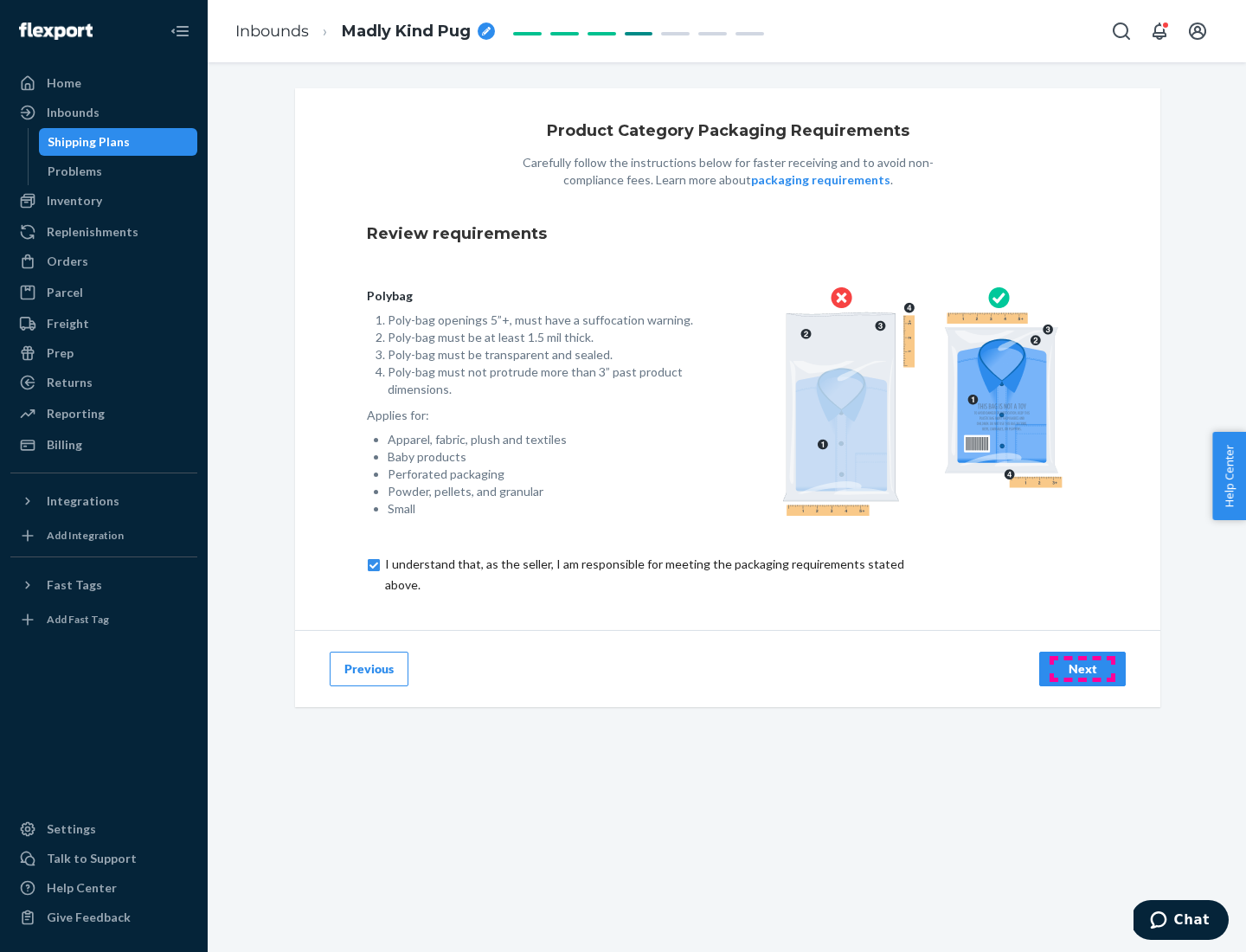
click at [1083, 669] on div "Next" at bounding box center [1083, 669] width 57 height 18
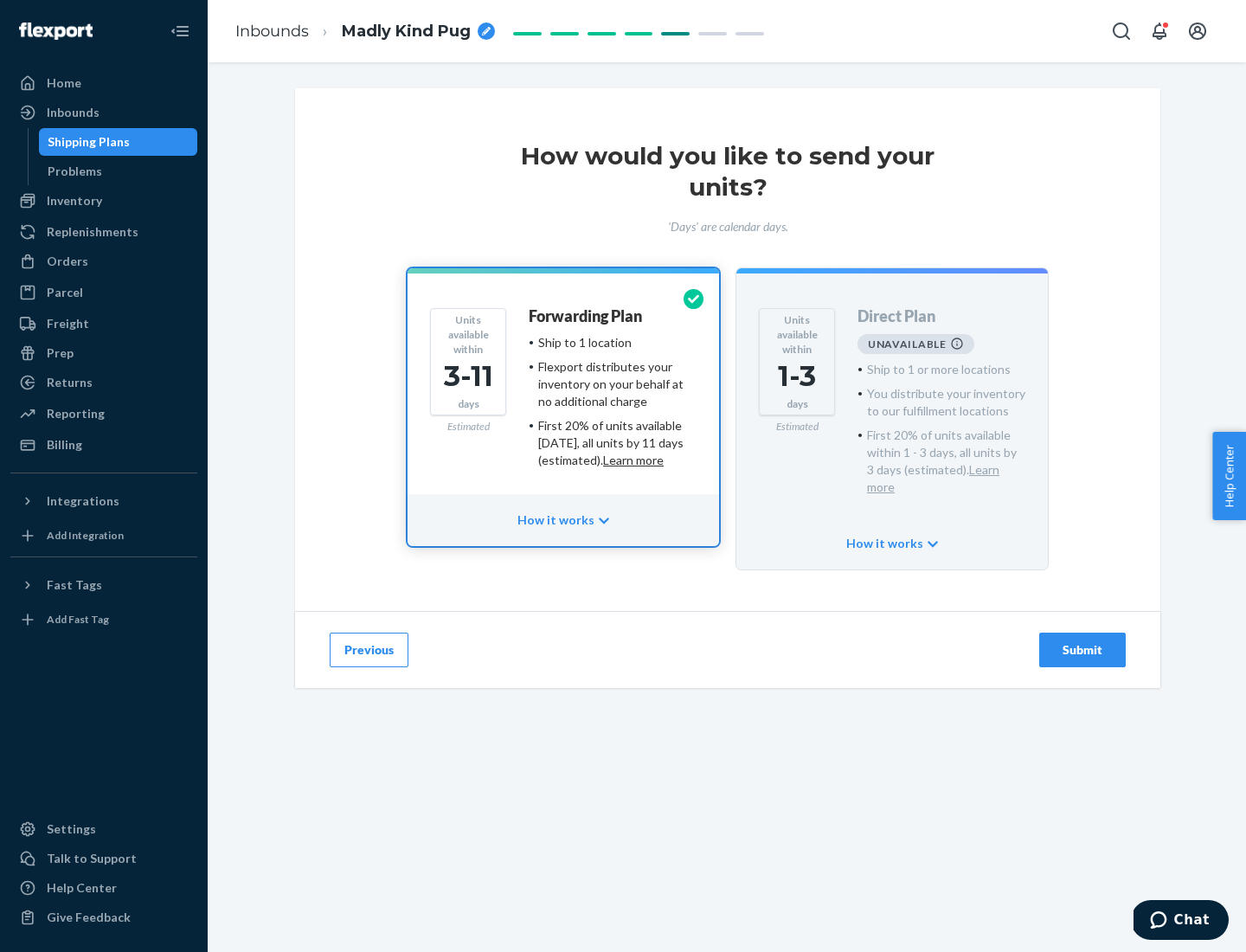
click at [586, 316] on h4 "Forwarding Plan" at bounding box center [585, 317] width 113 height 18
click at [1083, 641] on div "Submit" at bounding box center [1083, 650] width 57 height 18
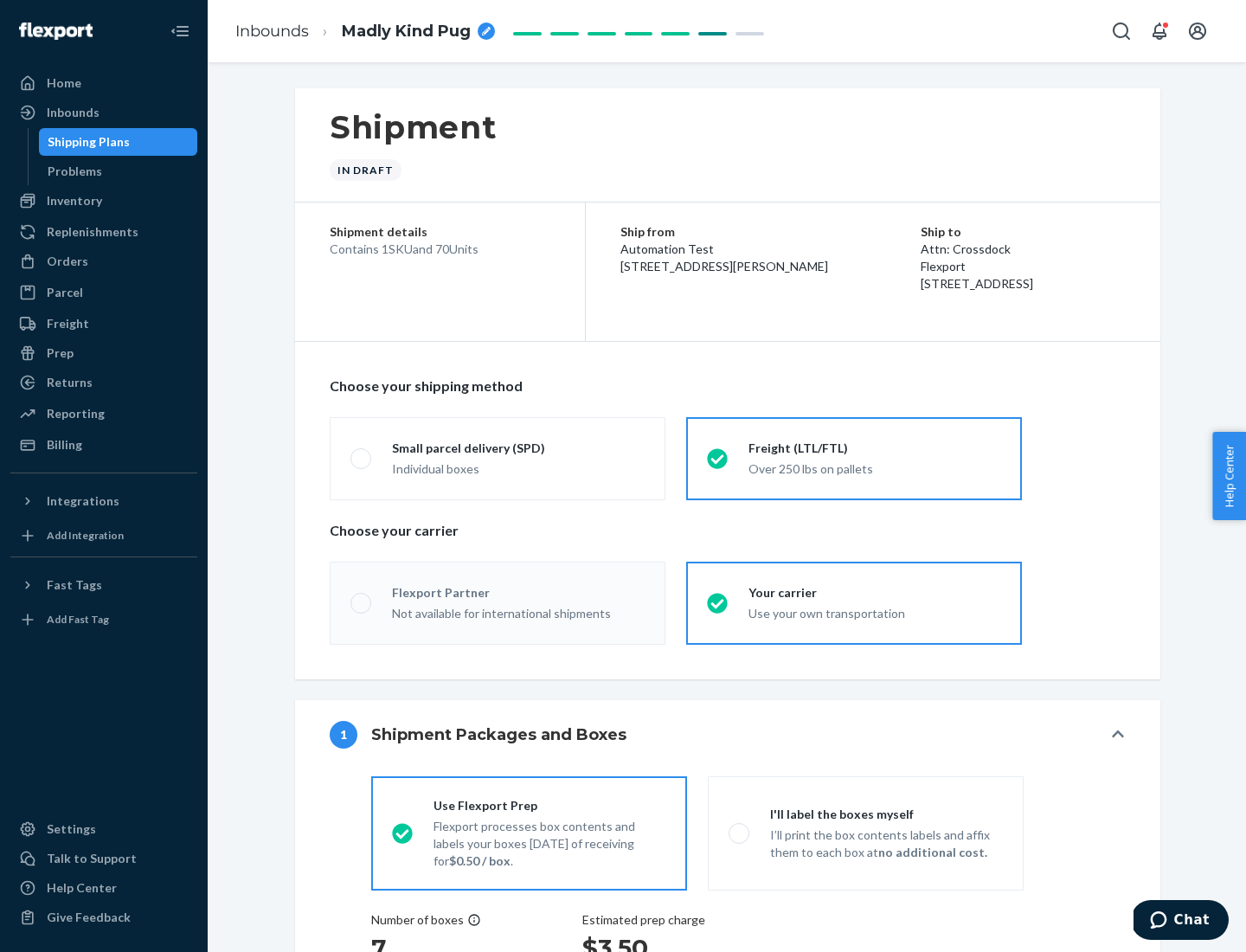
radio input "true"
radio input "false"
radio input "true"
radio input "false"
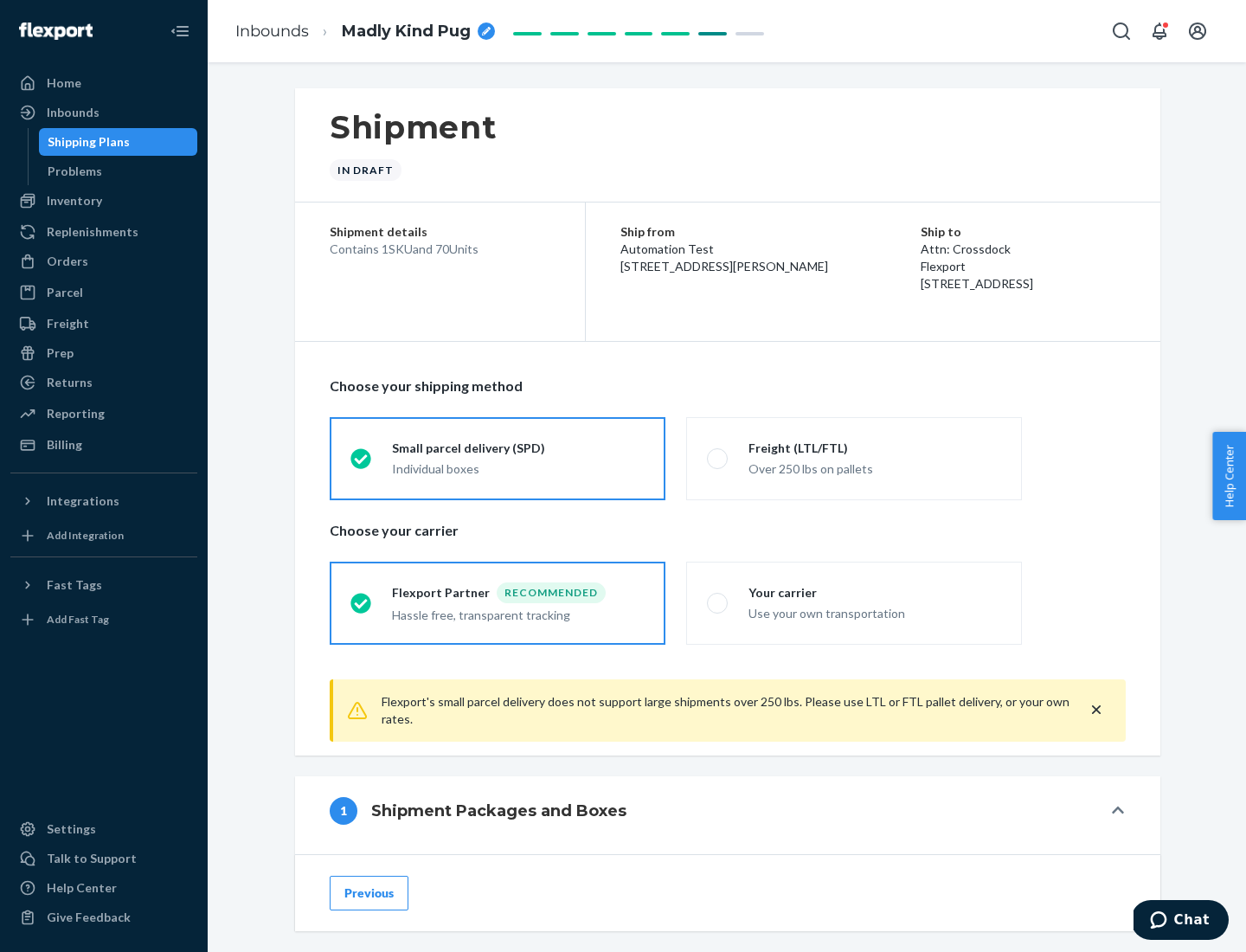
click at [854, 457] on div "Over 250 lbs on pallets" at bounding box center [875, 467] width 253 height 21
click at [718, 457] on input "Freight (LTL/FTL) Over 250 lbs on pallets" at bounding box center [713, 458] width 11 height 11
radio input "true"
radio input "false"
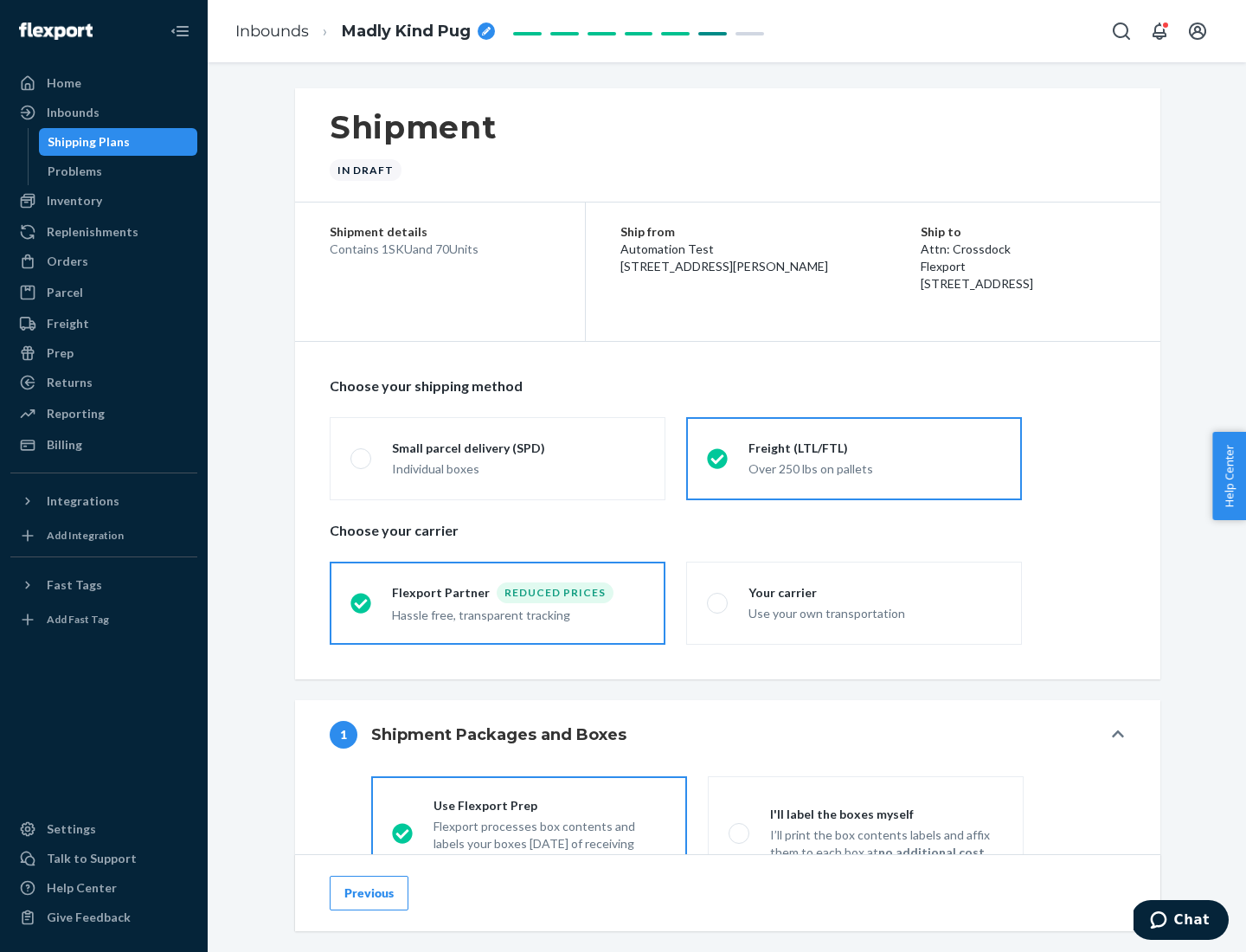
scroll to position [96, 0]
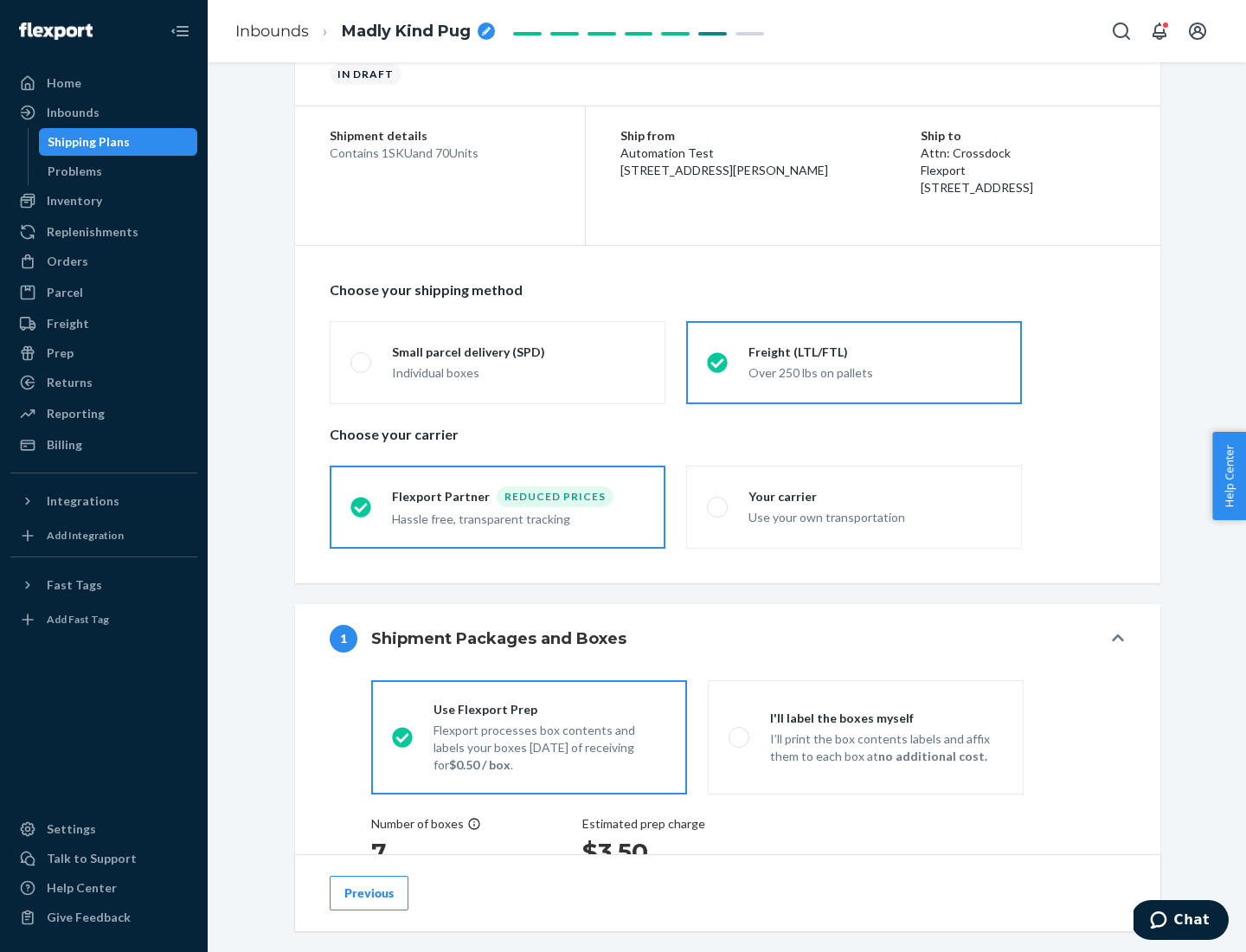
click at [854, 506] on div "Use your own transportation" at bounding box center [875, 516] width 253 height 21
click at [718, 506] on input "Your carrier Use your own transportation" at bounding box center [713, 506] width 11 height 11
radio input "true"
radio input "false"
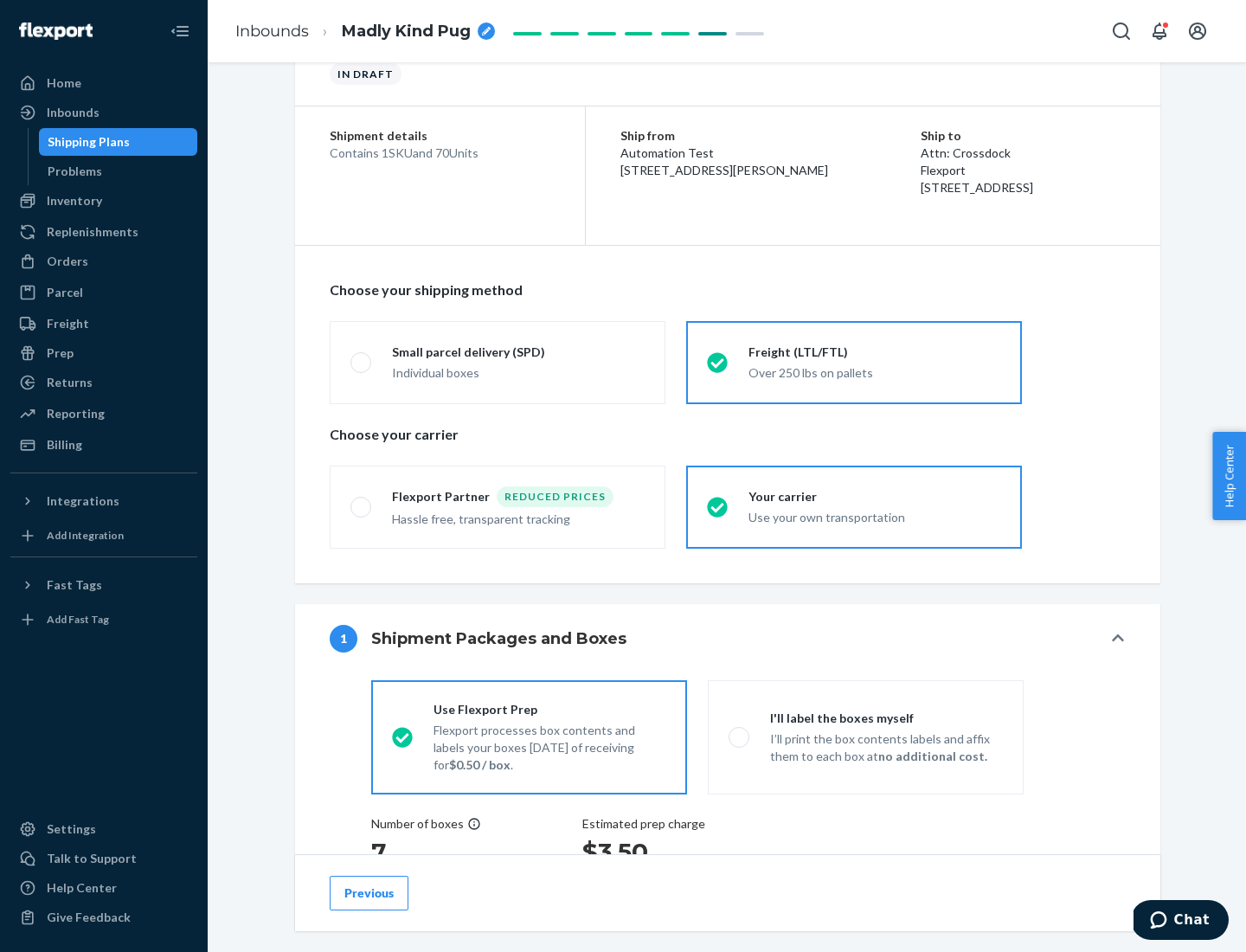
scroll to position [326, 0]
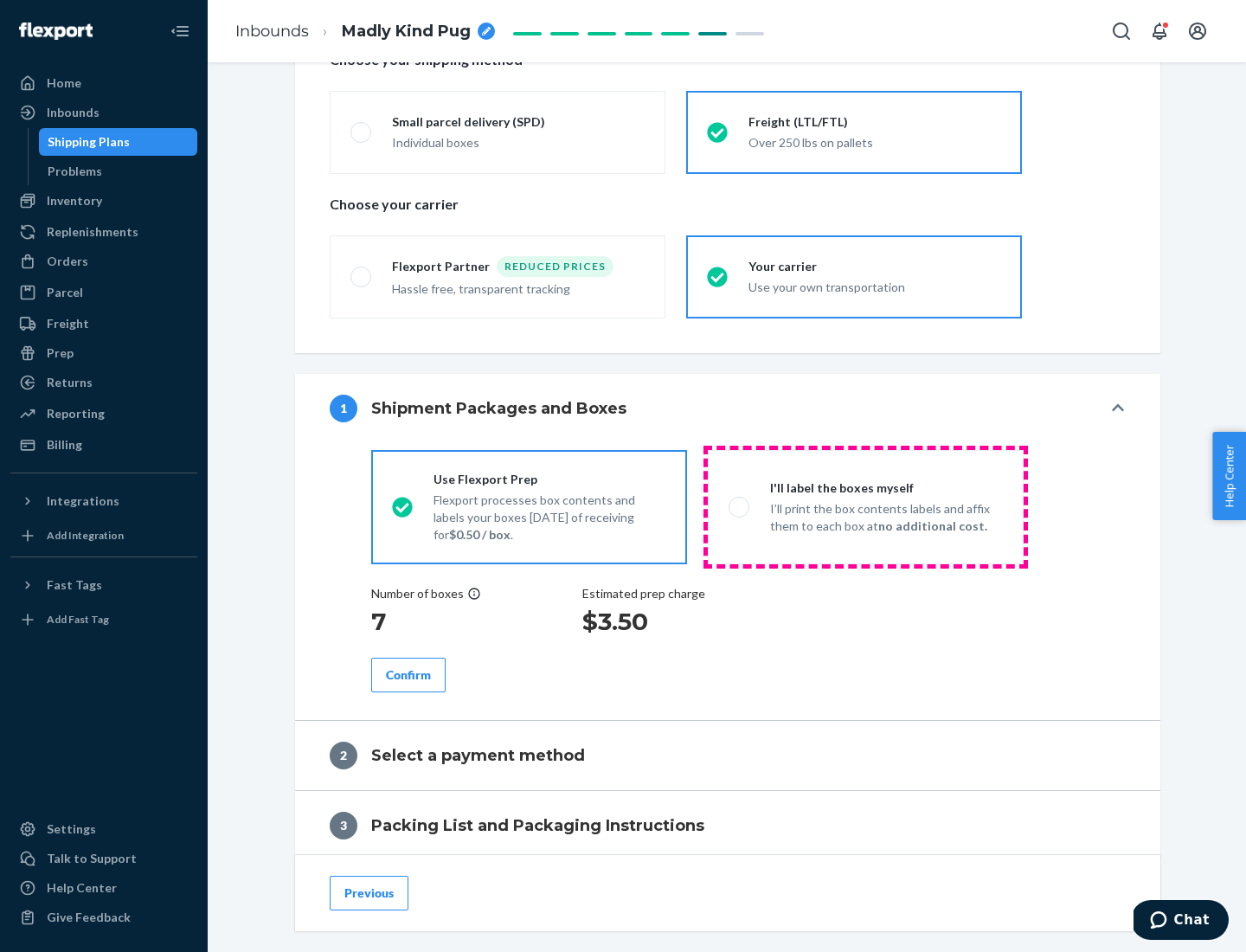
click at [865, 506] on p "I’ll print the box contents labels and affix them to each box at no additional …" at bounding box center [887, 517] width 233 height 34
click at [740, 506] on input "I'll label the boxes myself I’ll print the box contents labels and affix them t…" at bounding box center [734, 506] width 11 height 11
radio input "true"
radio input "false"
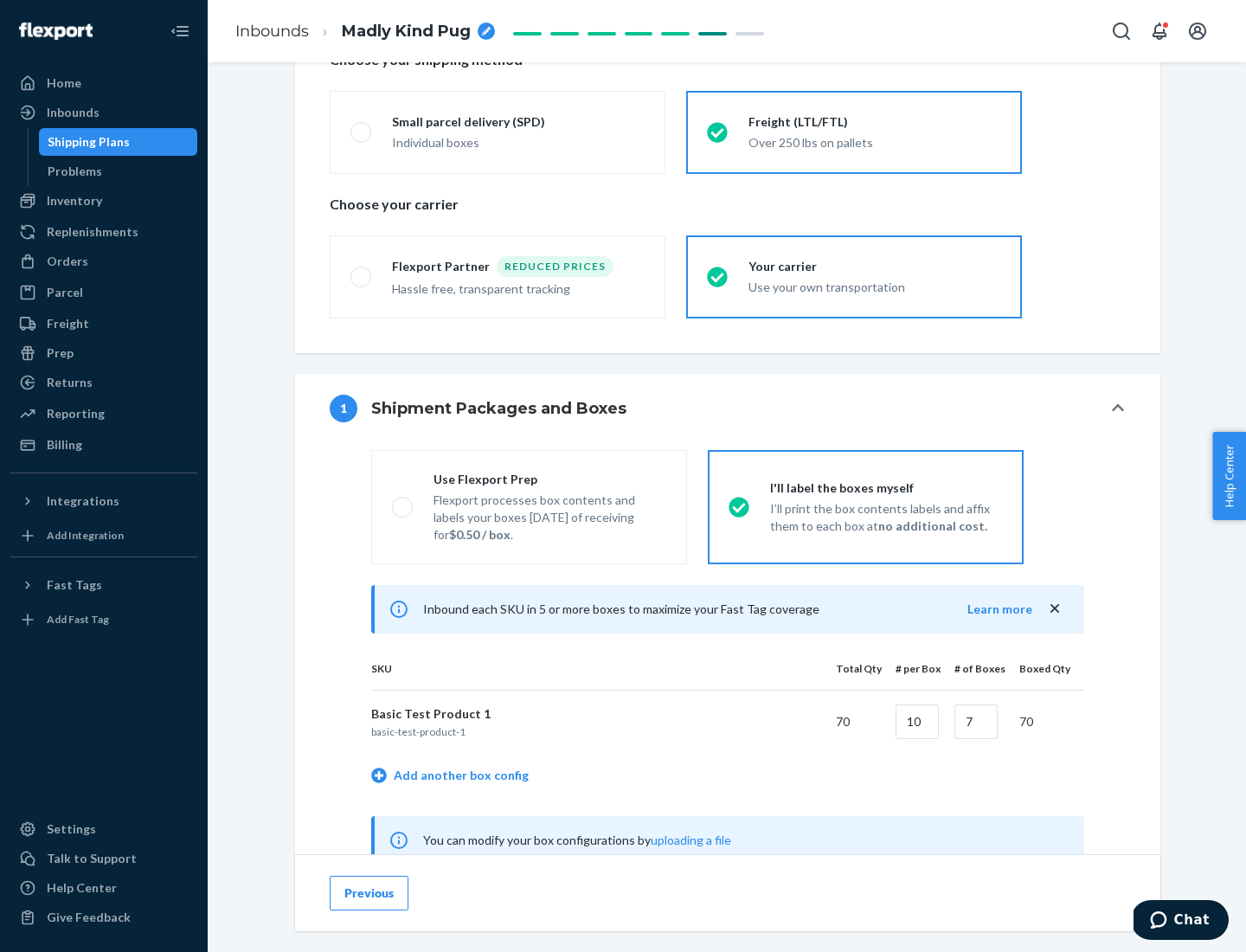
scroll to position [541, 0]
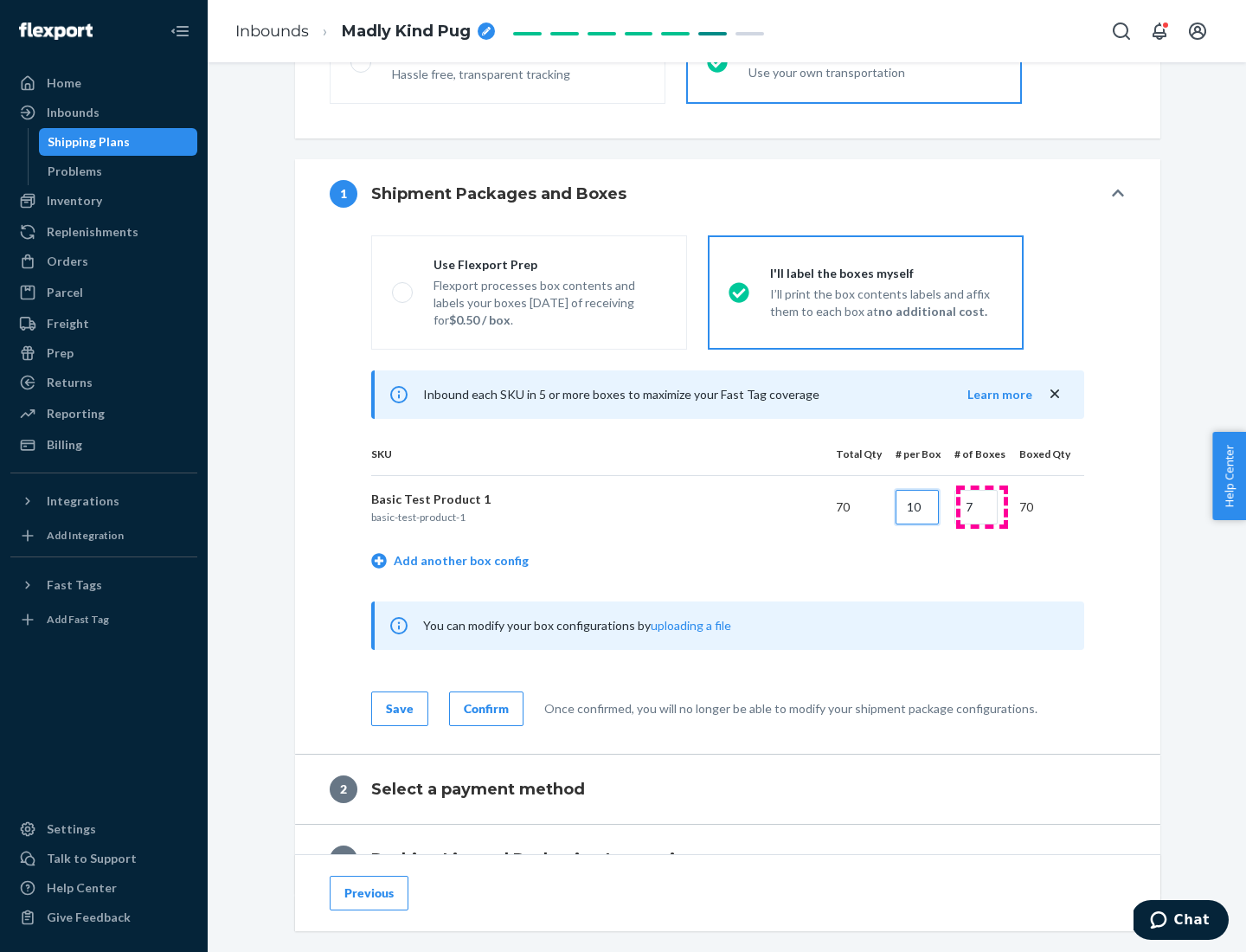
type input "10"
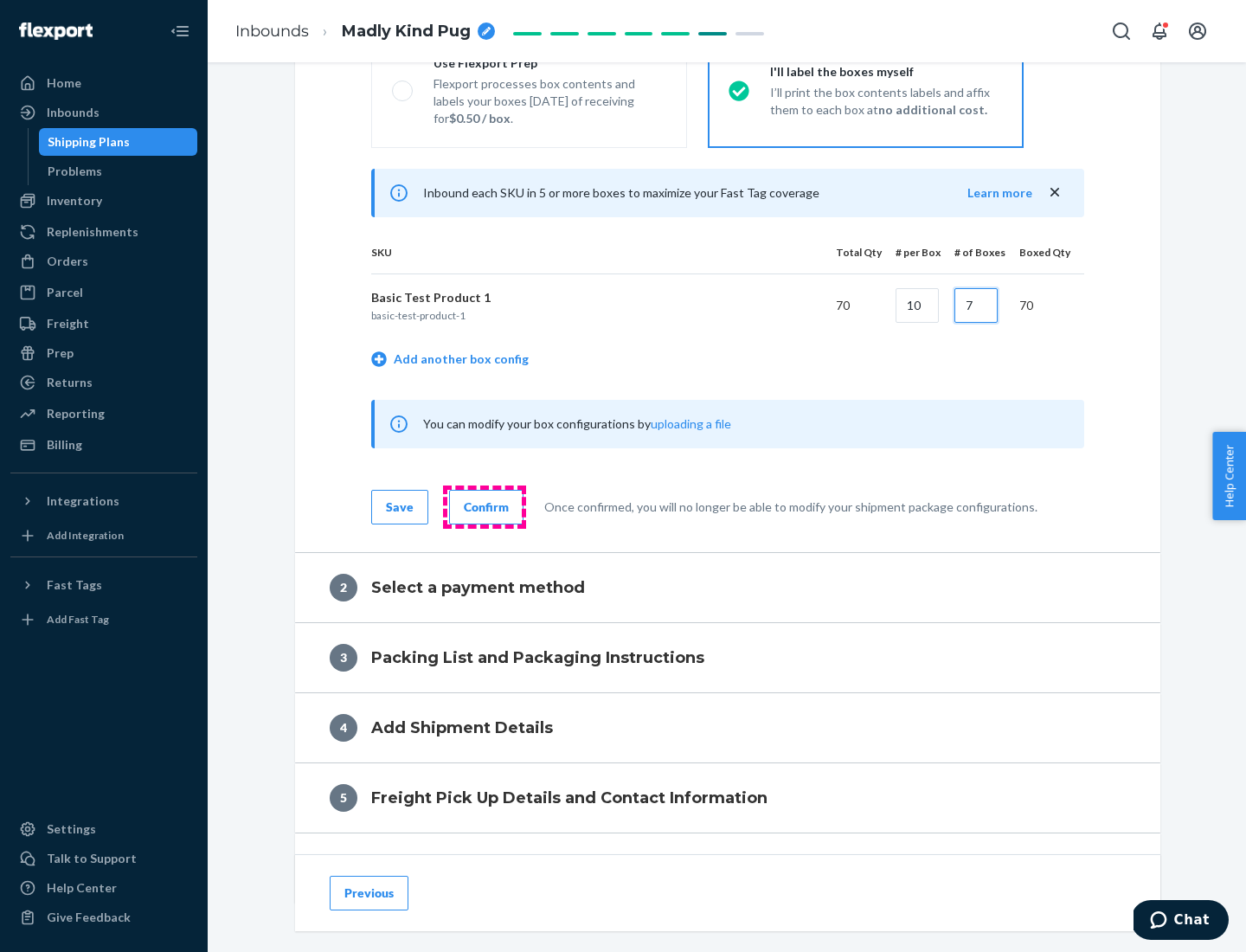
type input "7"
click at [484, 506] on div "Confirm" at bounding box center [486, 508] width 45 height 18
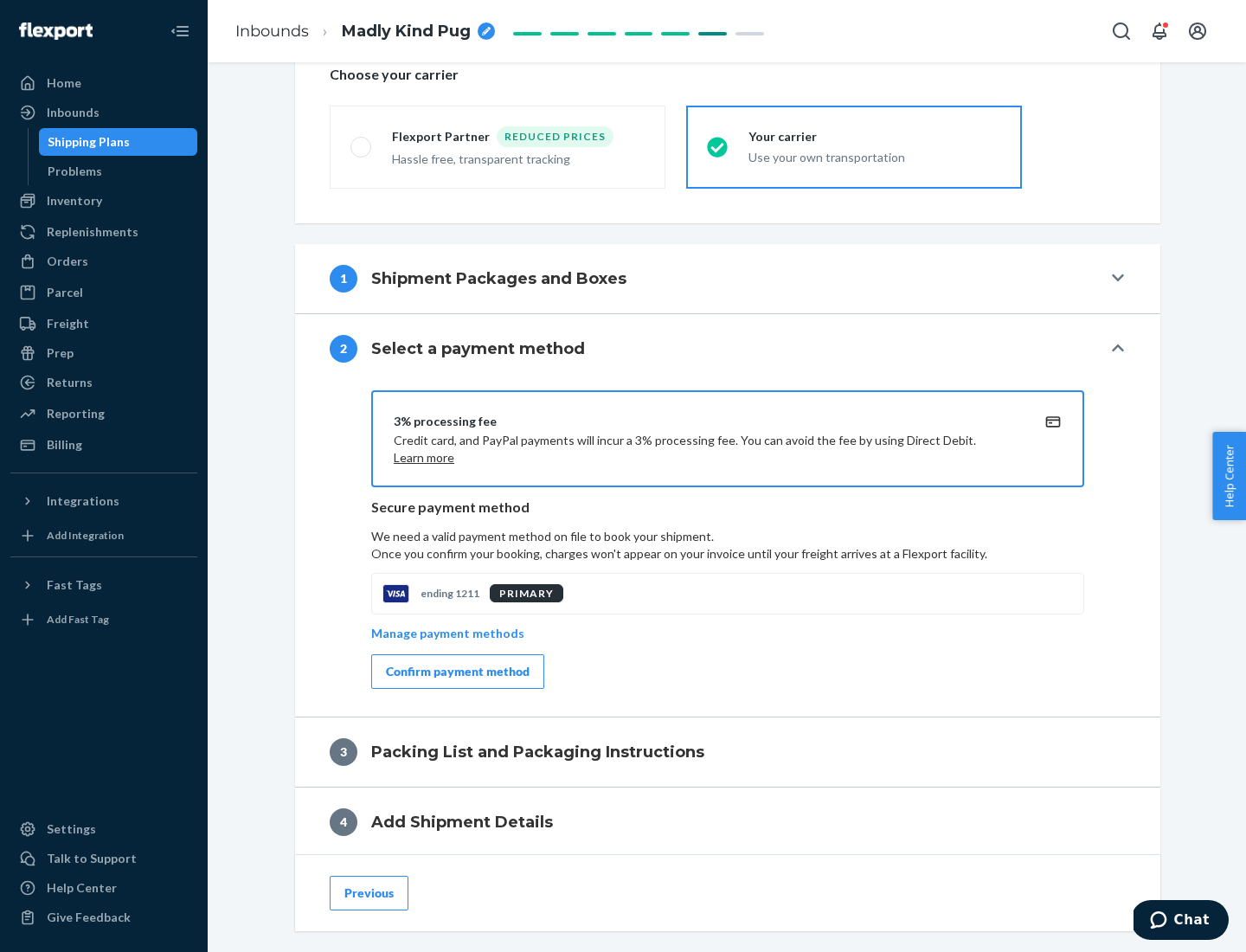
scroll to position [621, 0]
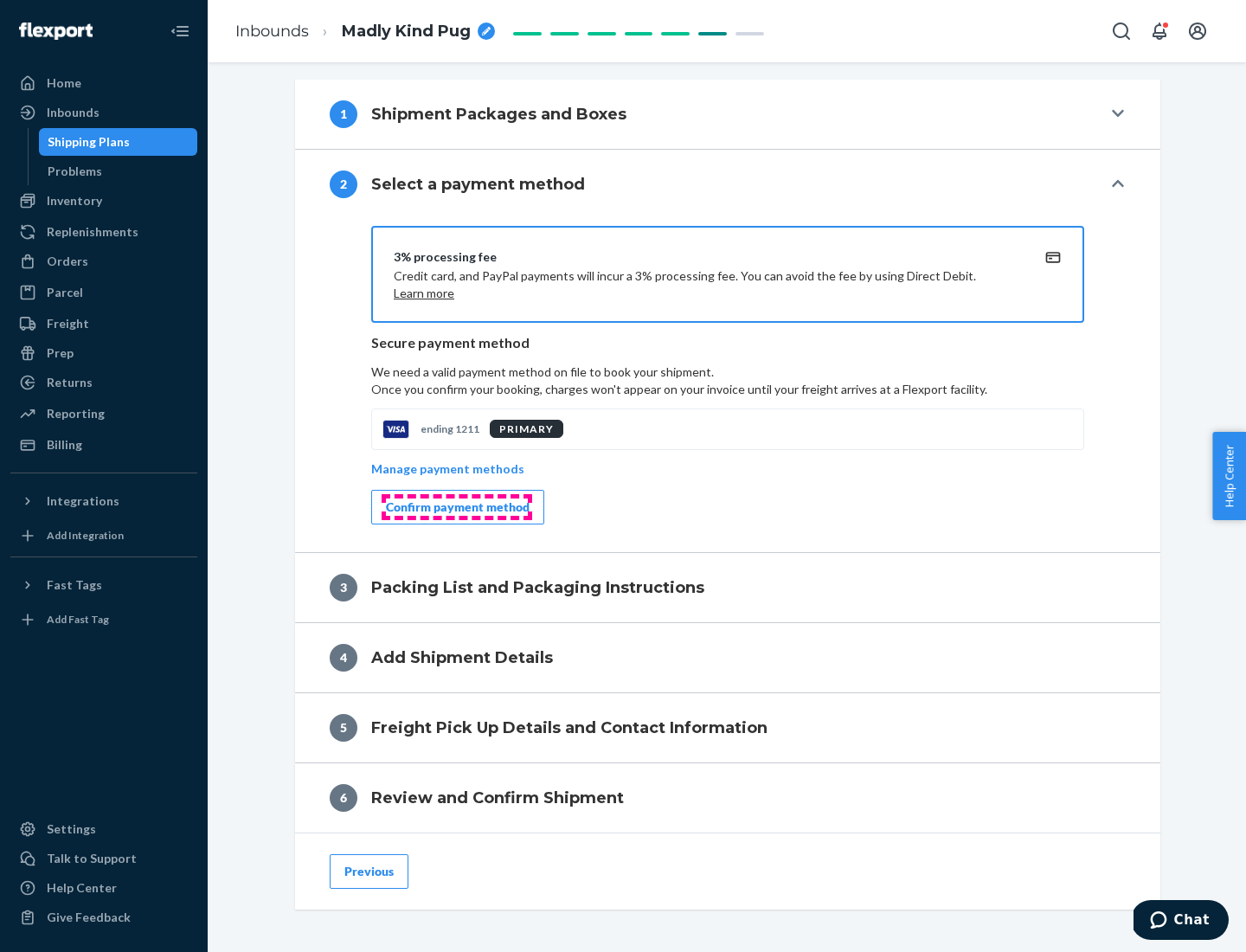
click at [456, 507] on div "Confirm payment method" at bounding box center [457, 508] width 144 height 18
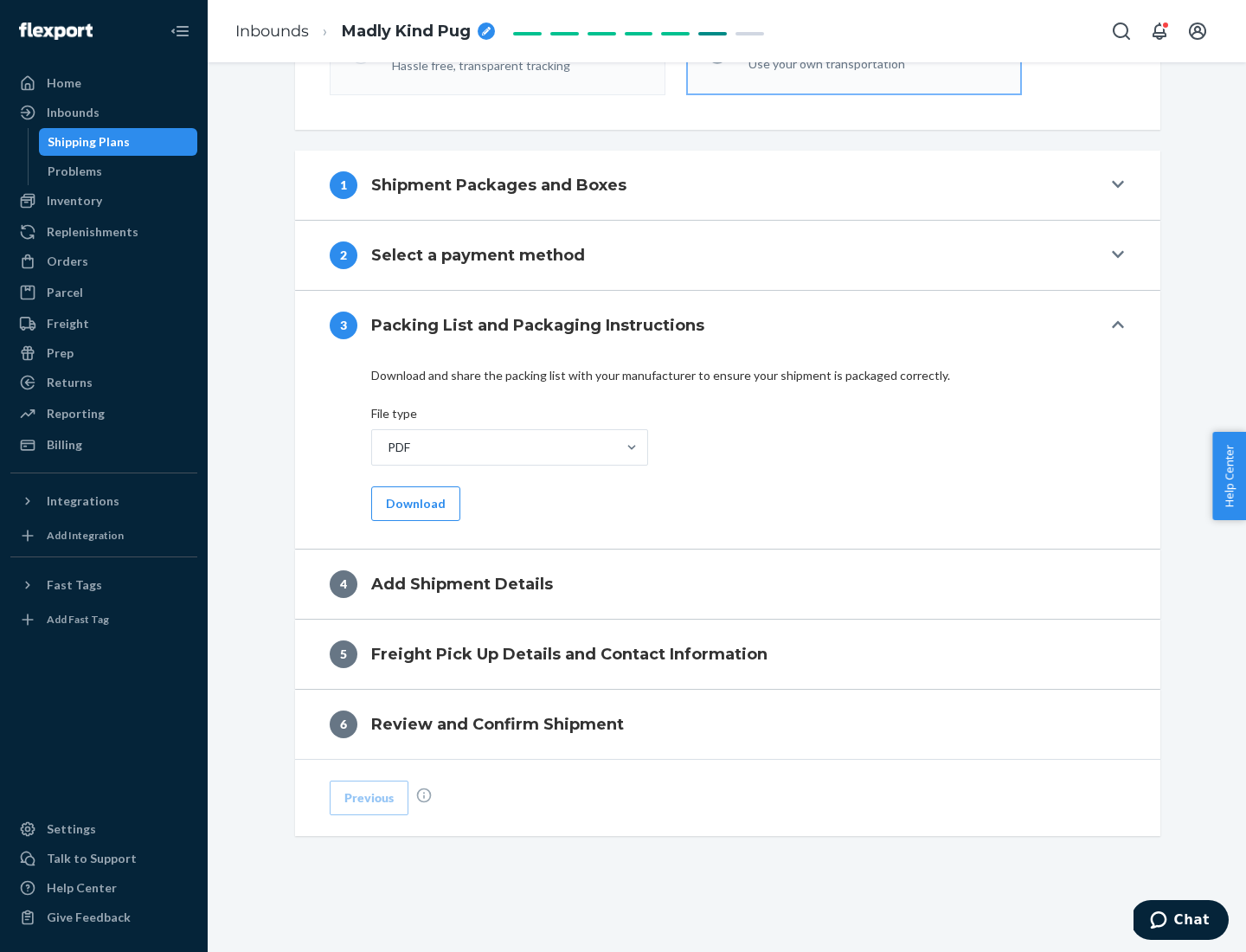
scroll to position [546, 0]
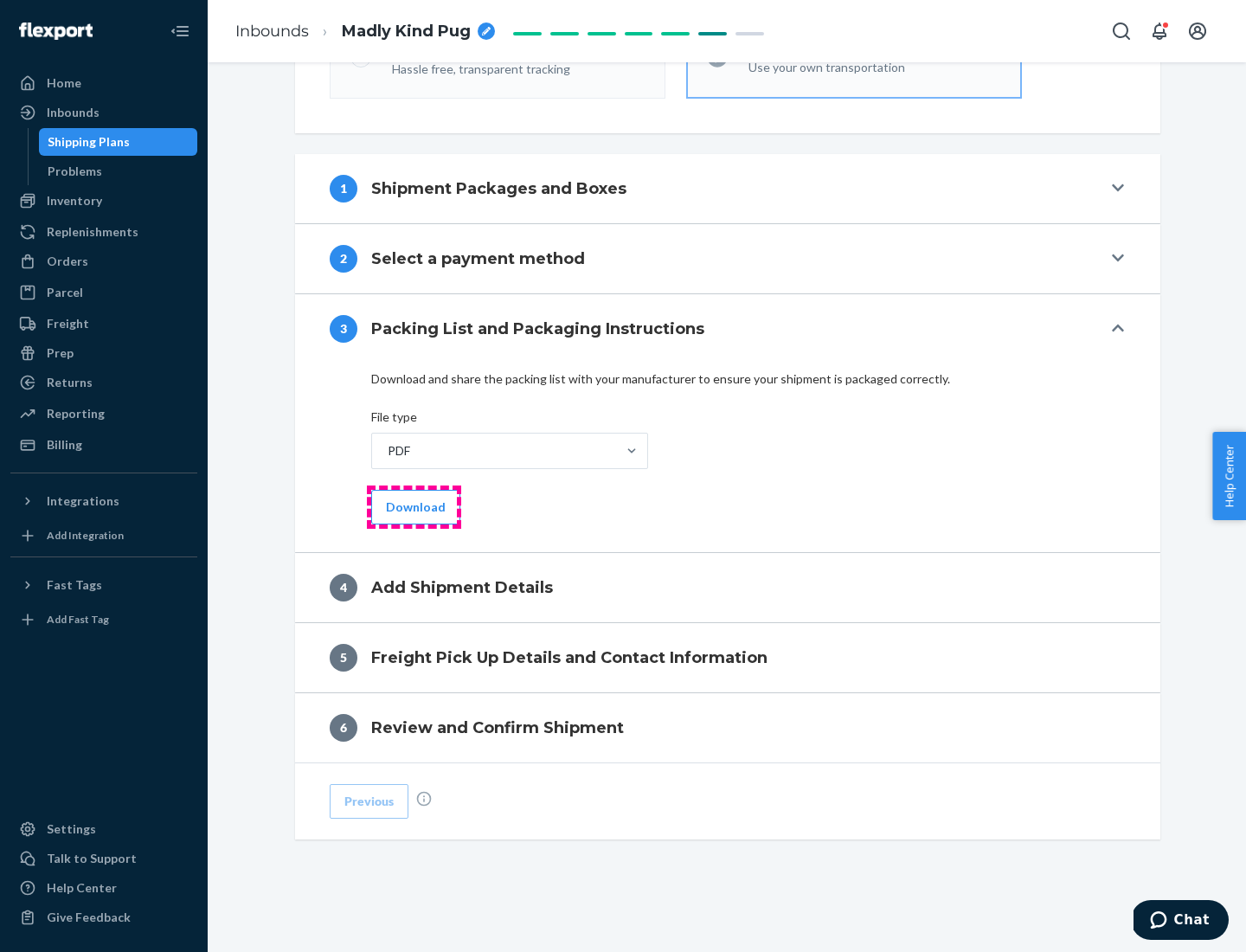
click at [413, 506] on button "Download" at bounding box center [415, 507] width 89 height 34
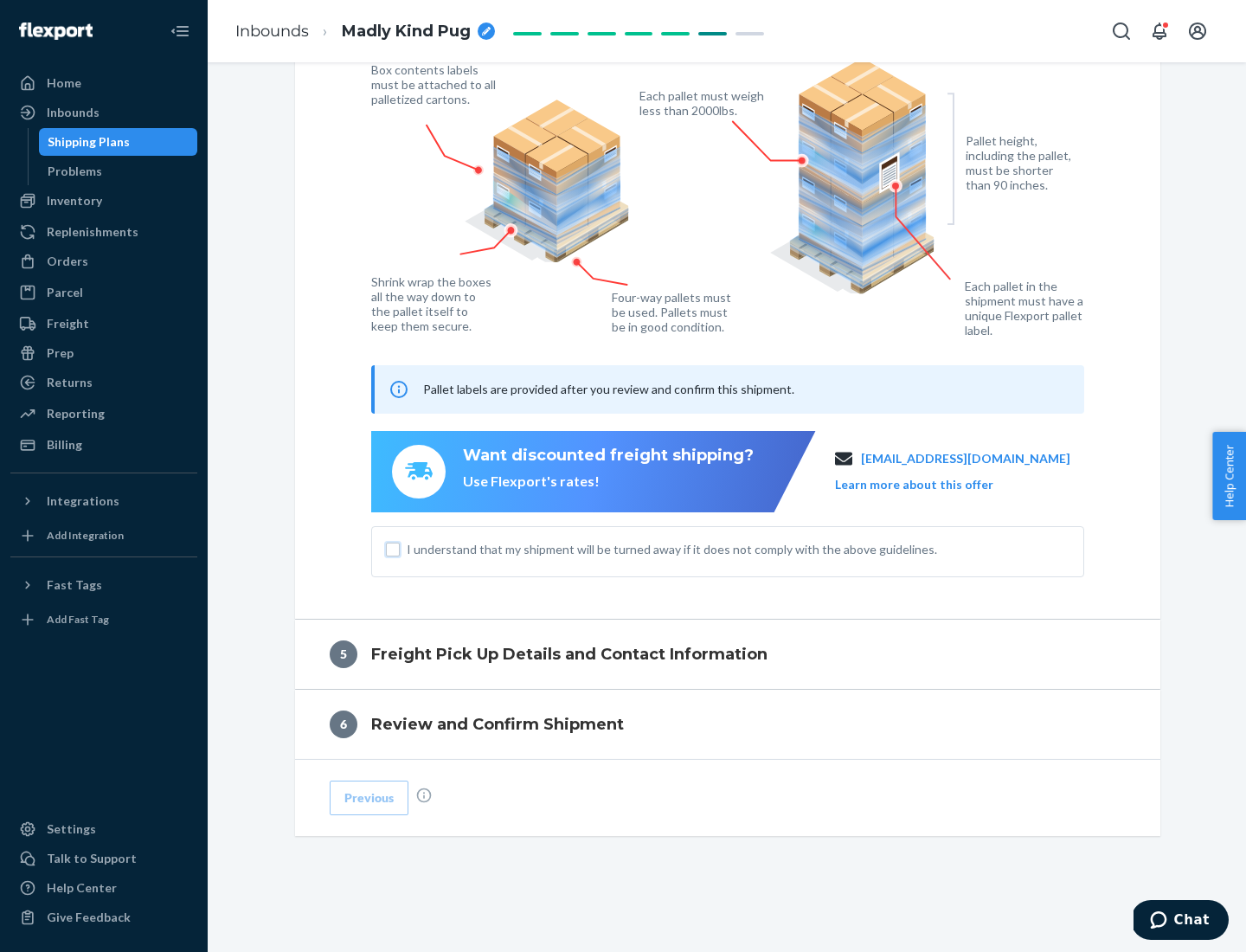
click at [393, 548] on input "I understand that my shipment will be turned away if it does not comply with th…" at bounding box center [393, 550] width 14 height 14
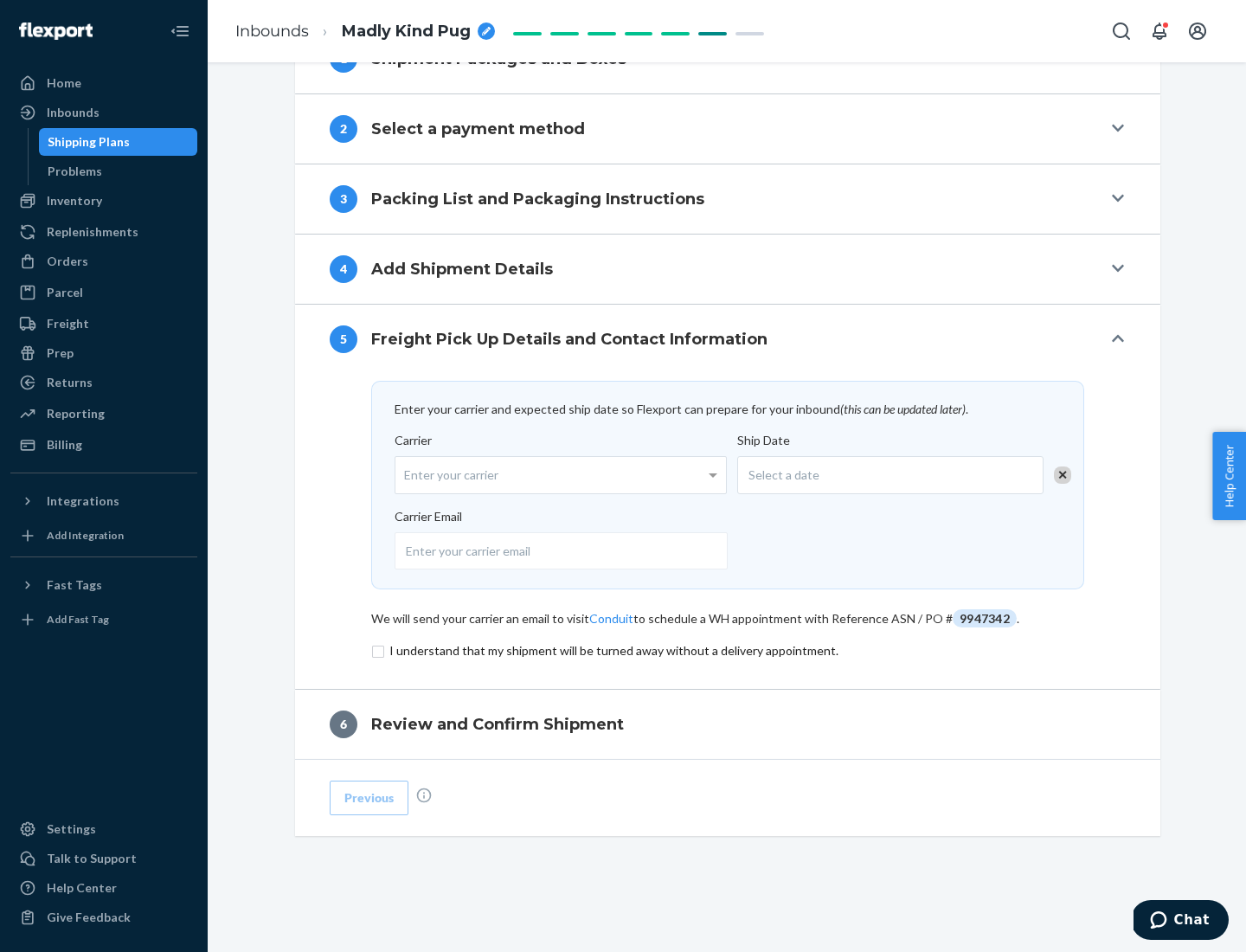
scroll to position [676, 0]
click at [728, 650] on input "checkbox" at bounding box center [728, 651] width 714 height 21
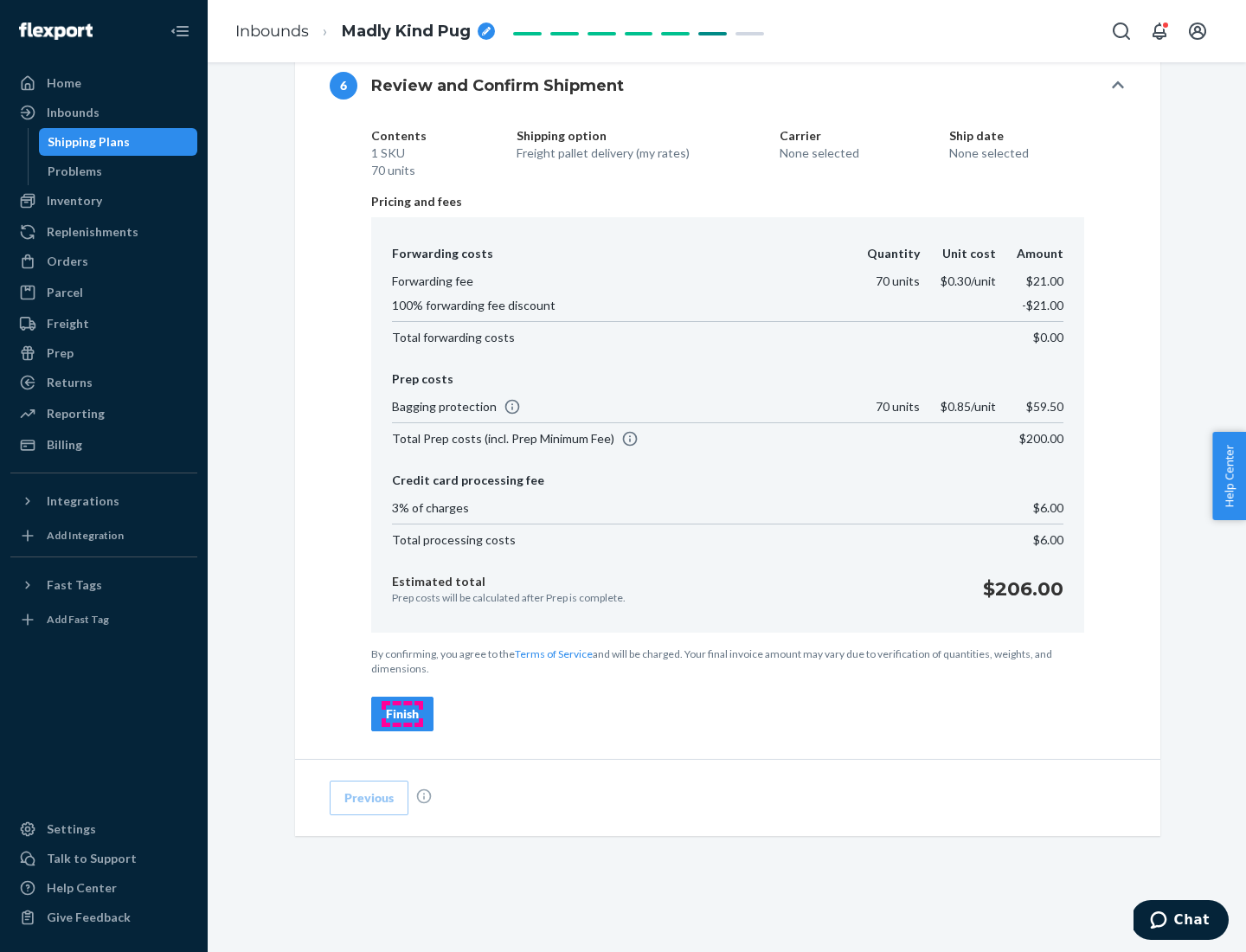
click at [403, 714] on div "Finish" at bounding box center [402, 714] width 33 height 18
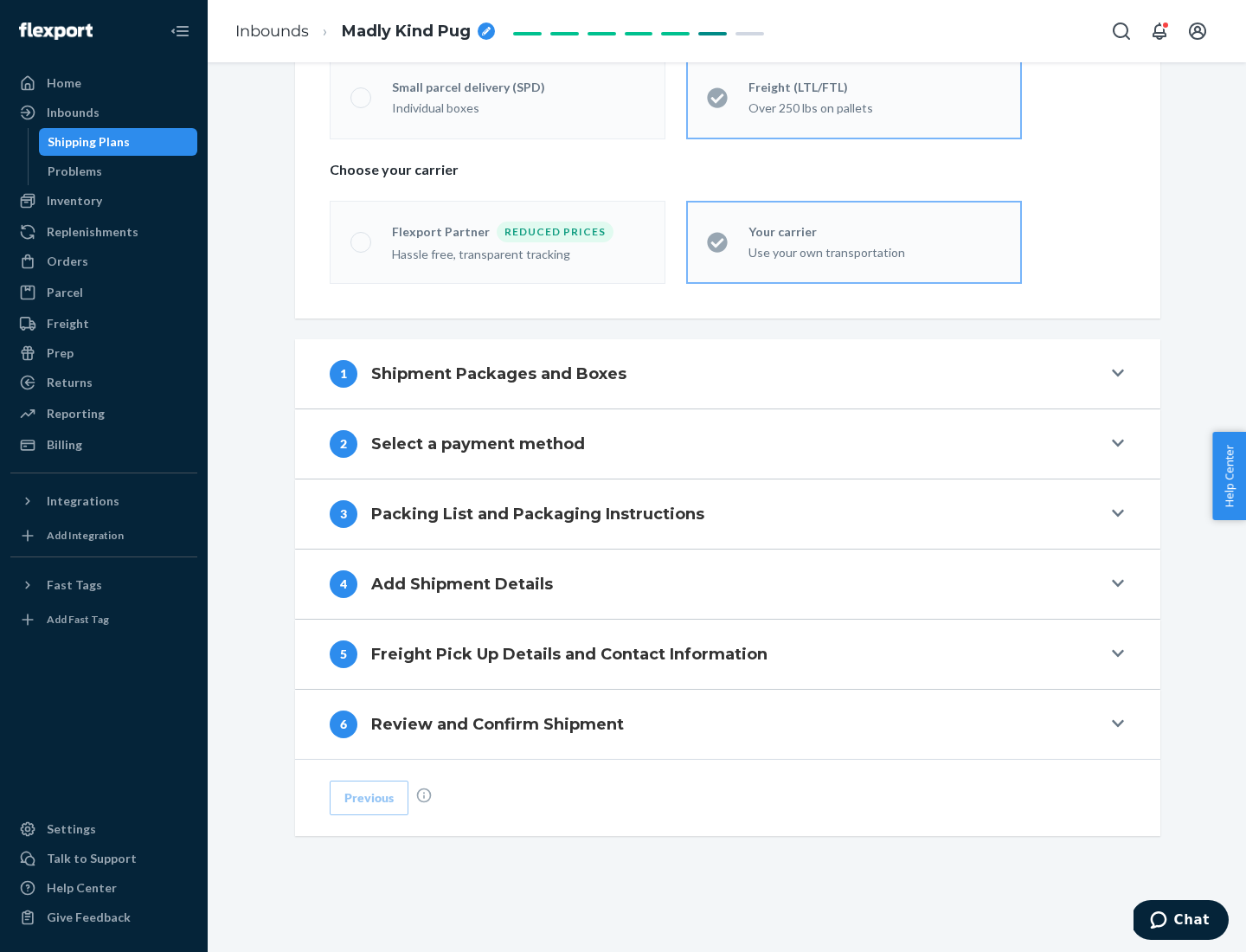
scroll to position [361, 0]
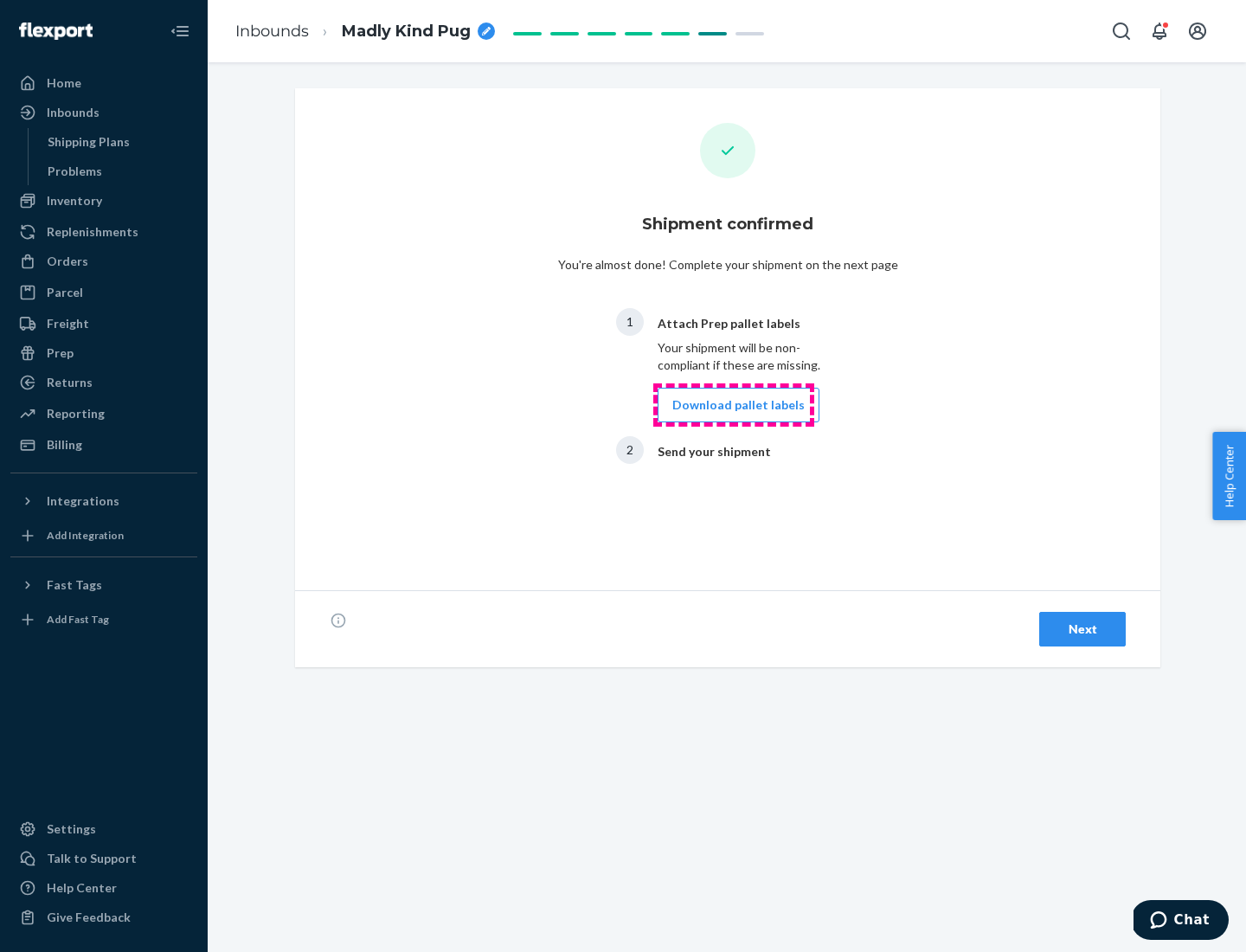
click at [734, 405] on button "Download pallet labels" at bounding box center [738, 404] width 162 height 34
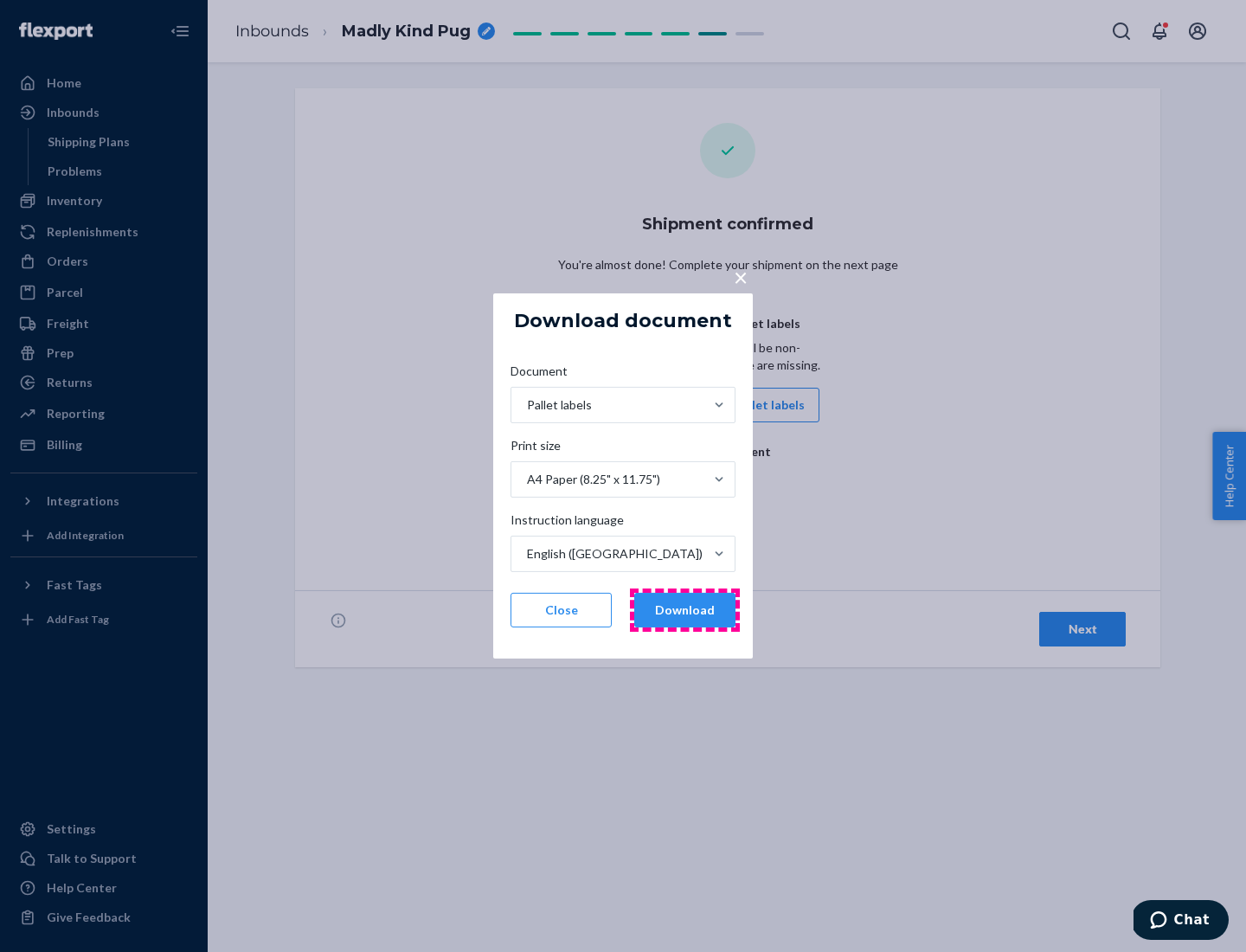
click at [684, 610] on button "Download" at bounding box center [684, 609] width 102 height 34
click at [740, 276] on span "×" at bounding box center [741, 276] width 14 height 29
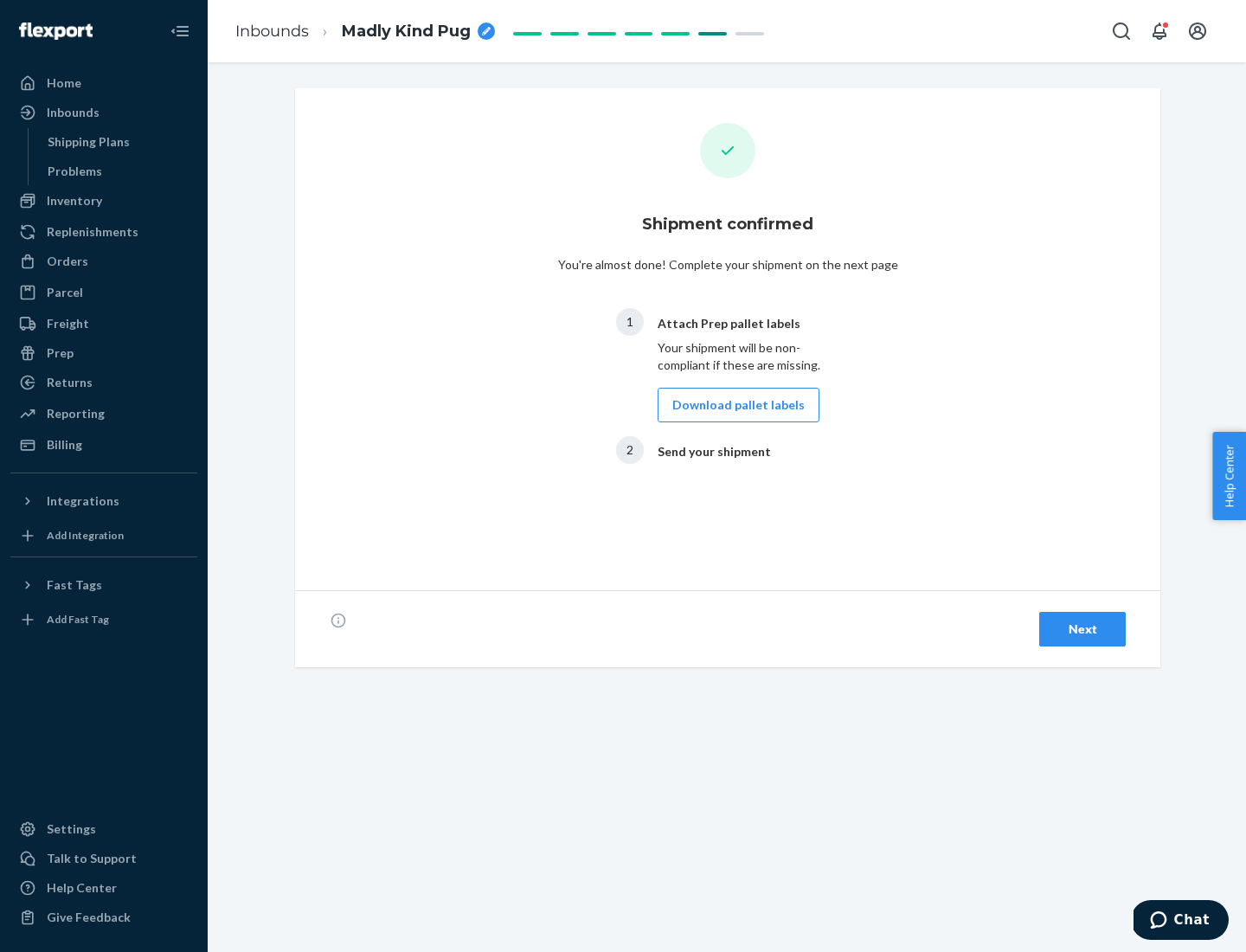
click at [1083, 630] on div "Next" at bounding box center [1083, 630] width 57 height 18
